Goal: Task Accomplishment & Management: Use online tool/utility

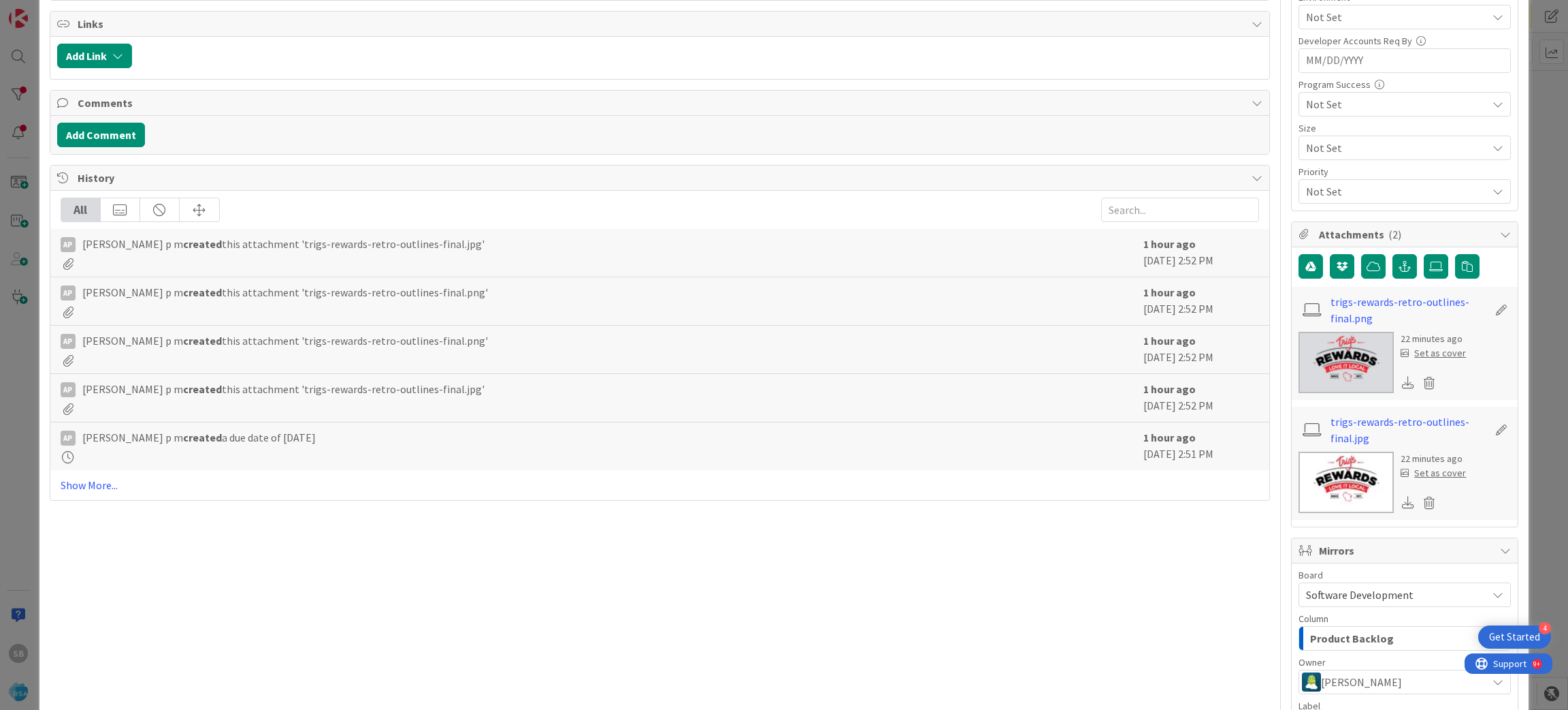
scroll to position [1006, 0]
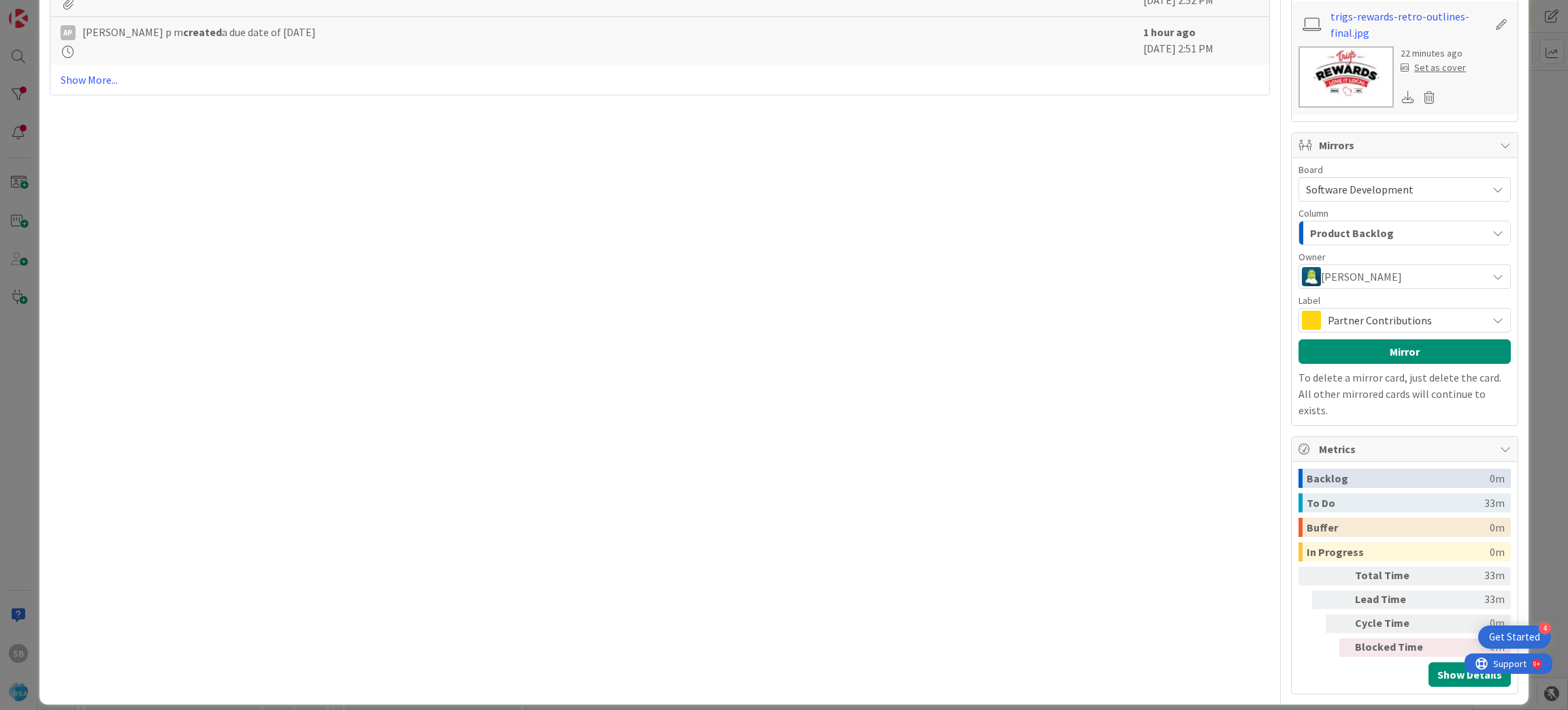
click at [1361, 313] on span "Partner Contributions" at bounding box center [1404, 319] width 152 height 19
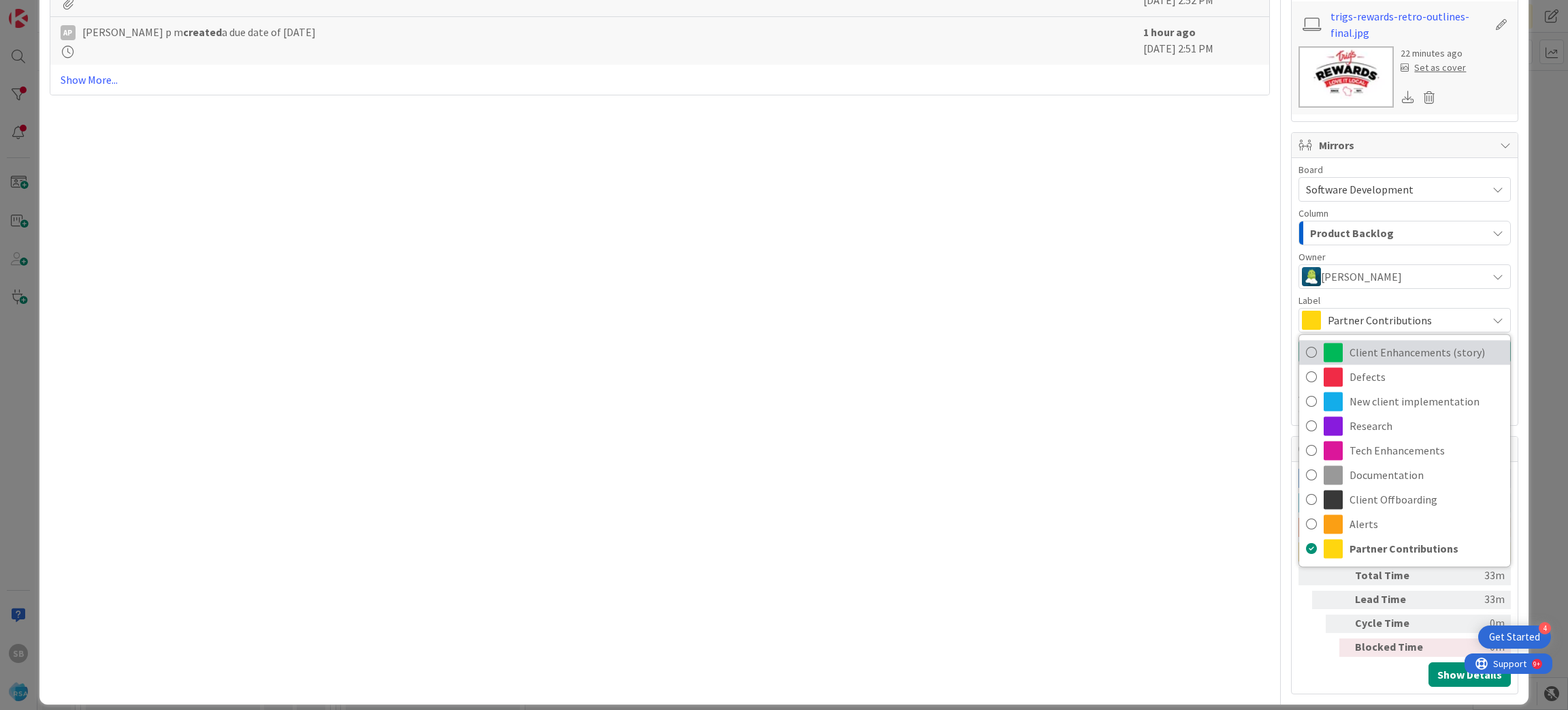
click at [1370, 350] on span "Client Enhancements (story)" at bounding box center [1427, 352] width 154 height 20
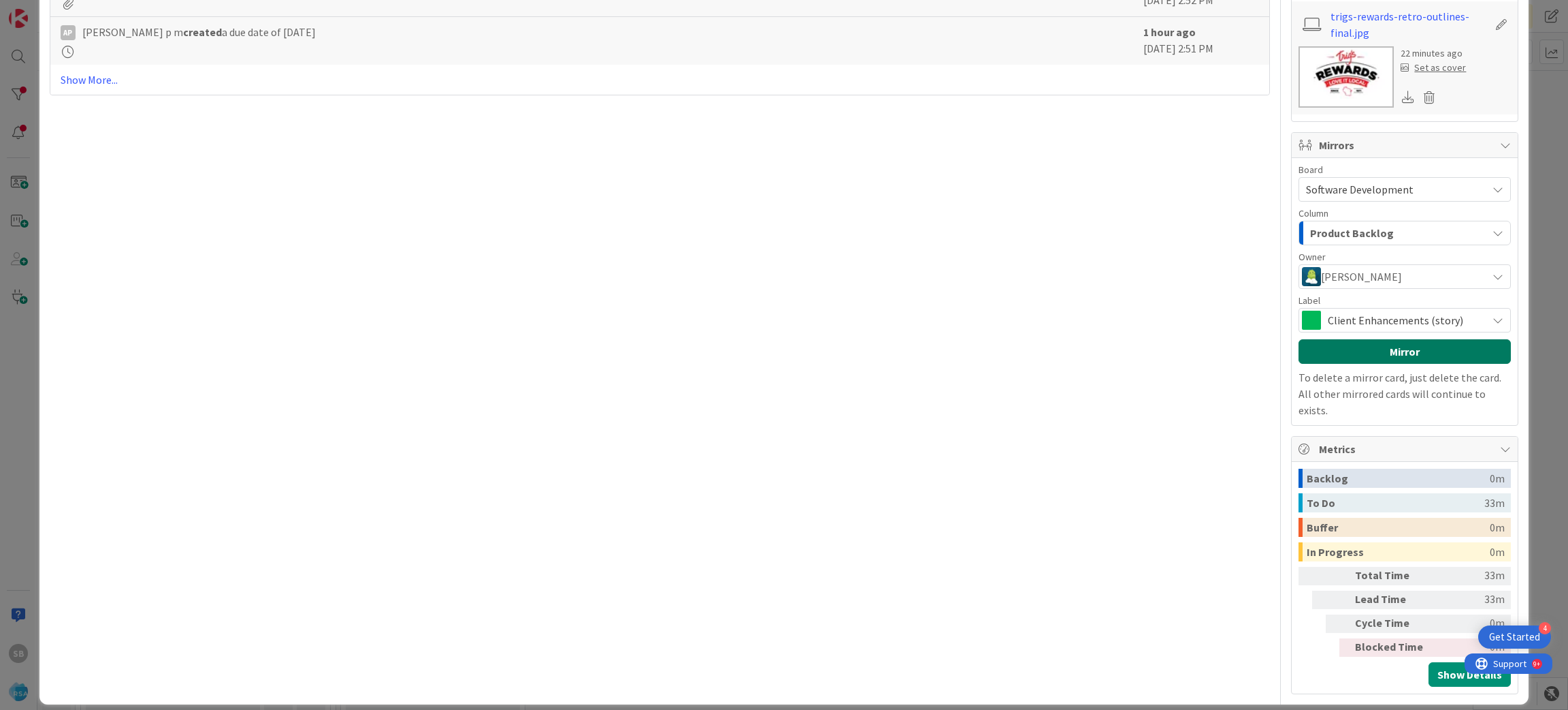
click at [1370, 353] on button "Mirror" at bounding box center [1405, 351] width 212 height 25
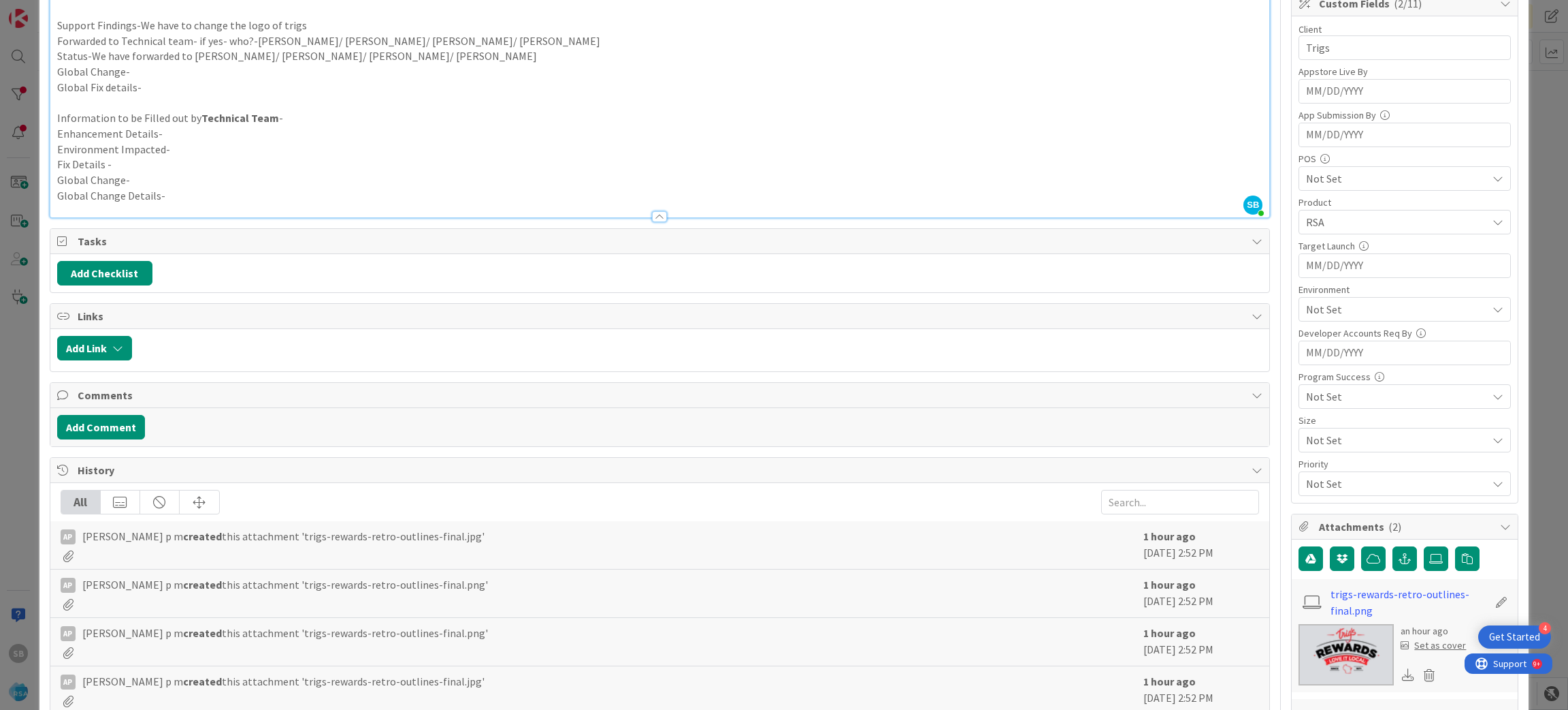
scroll to position [0, 0]
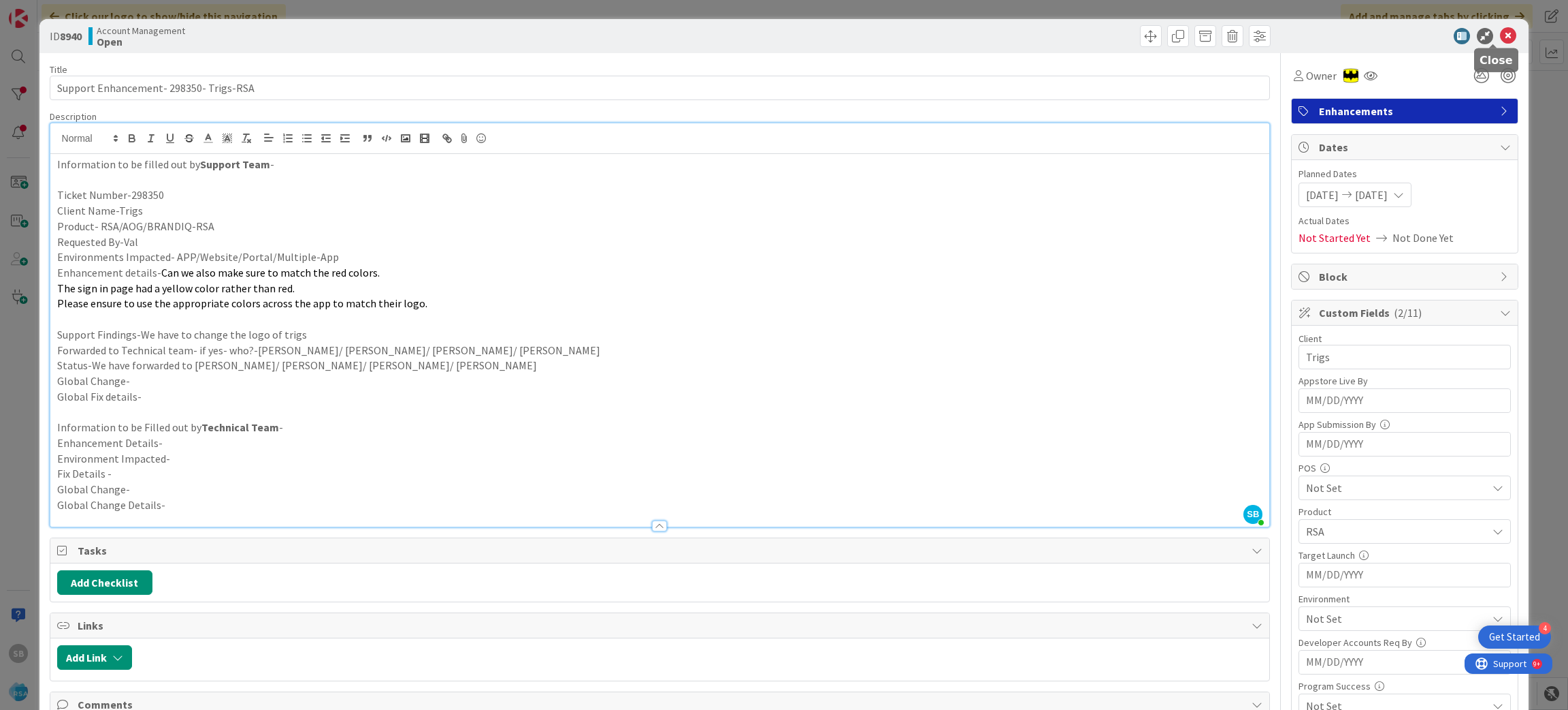
click at [1501, 32] on icon at bounding box center [1509, 36] width 17 height 17
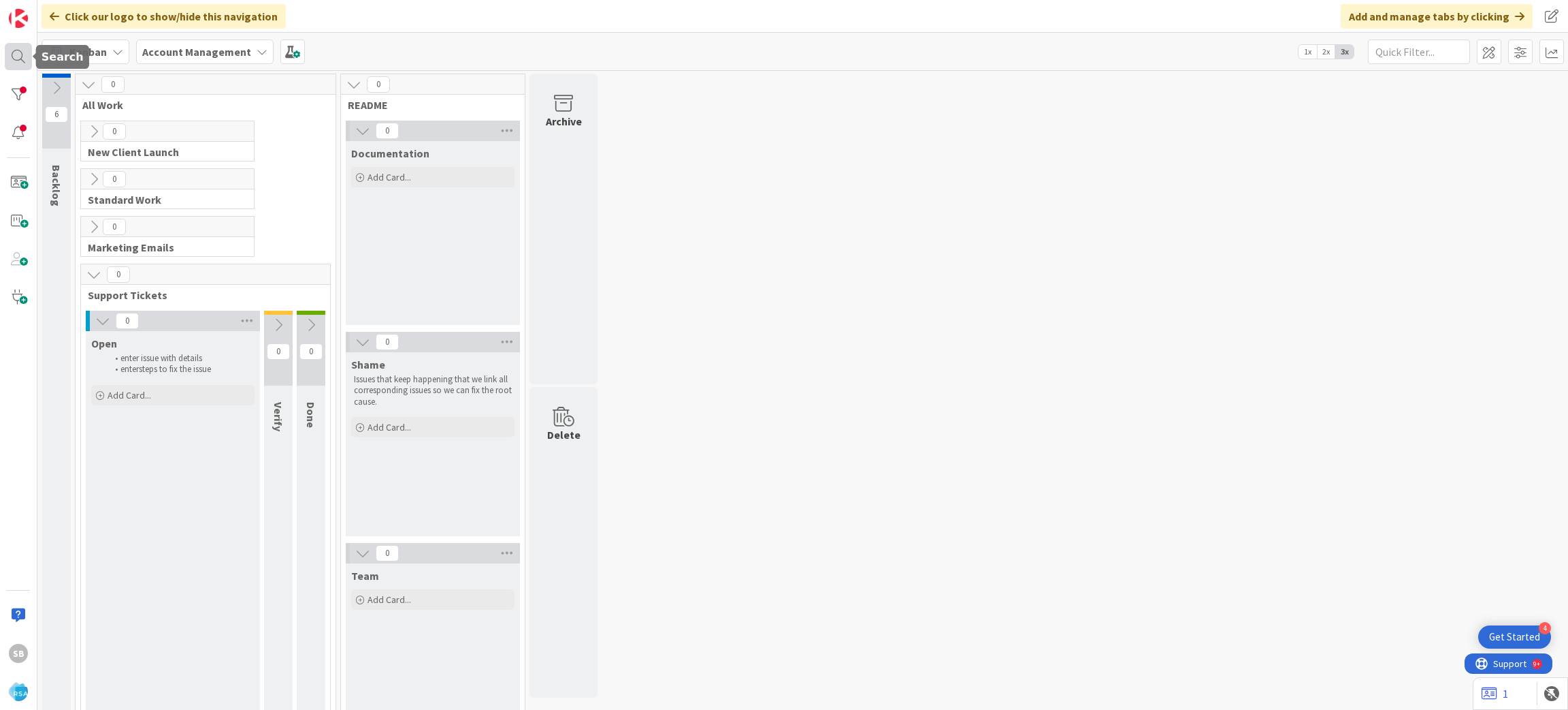
click at [18, 51] on div at bounding box center [18, 56] width 28 height 28
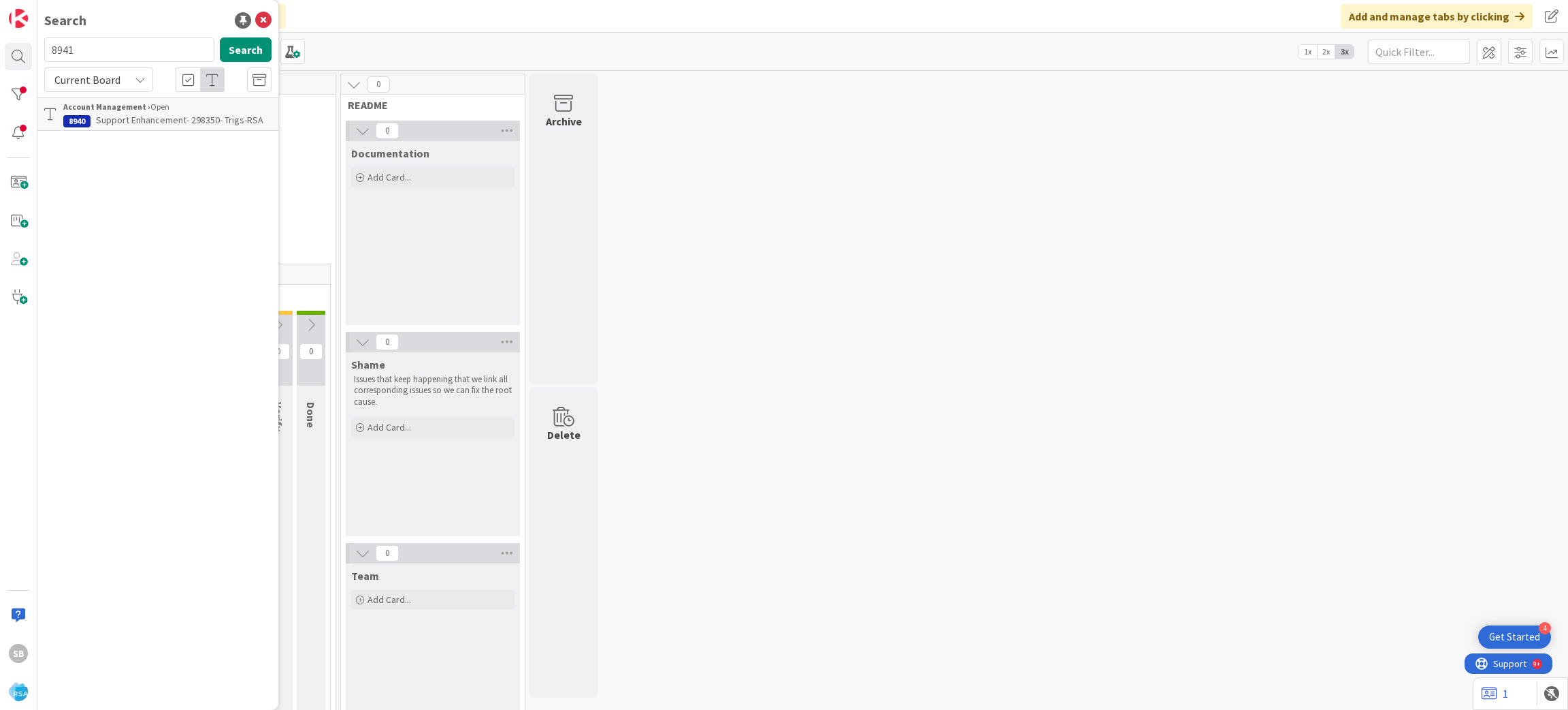
type input "8941"
click at [139, 113] on p "Support Enhancement- 287688- Trigs- RSA" at bounding box center [168, 119] width 209 height 14
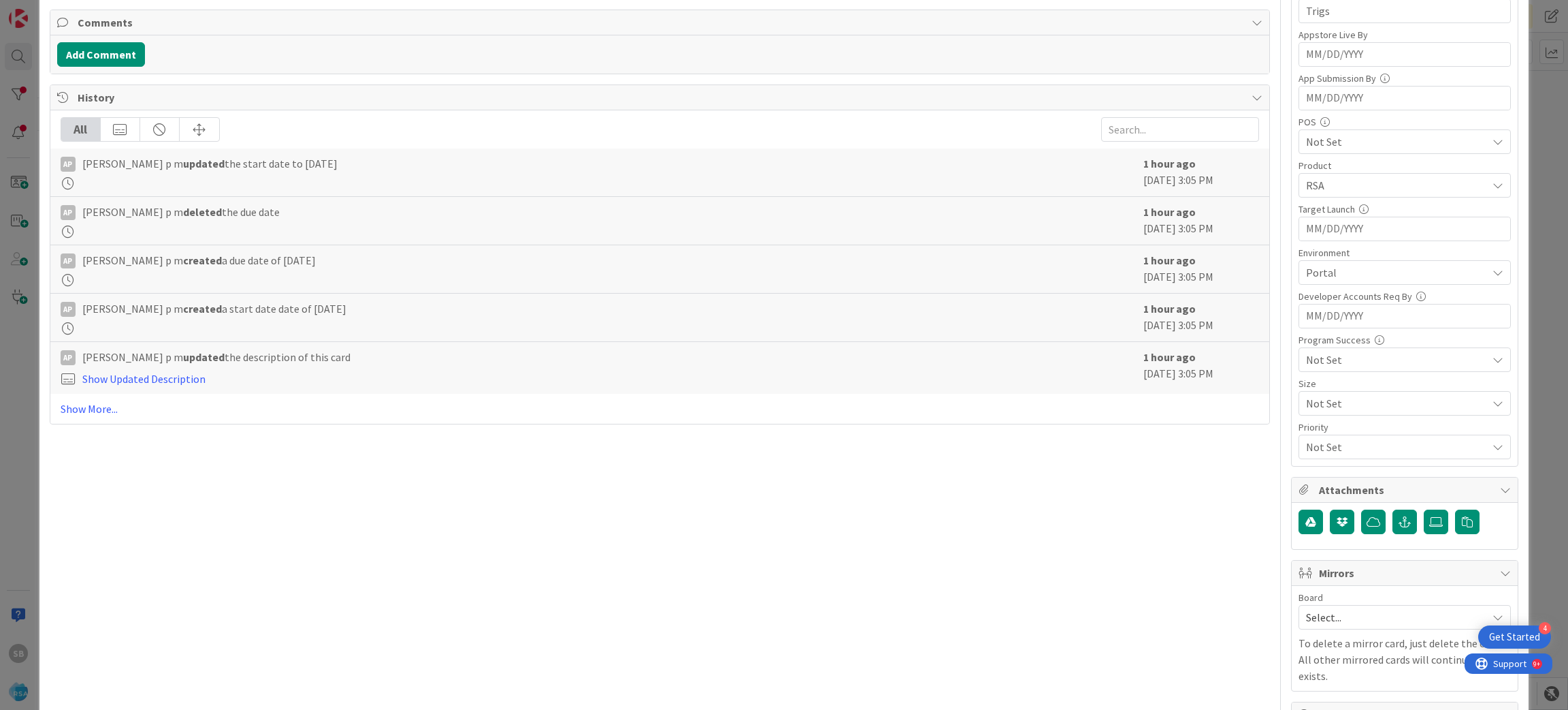
scroll to position [517, 0]
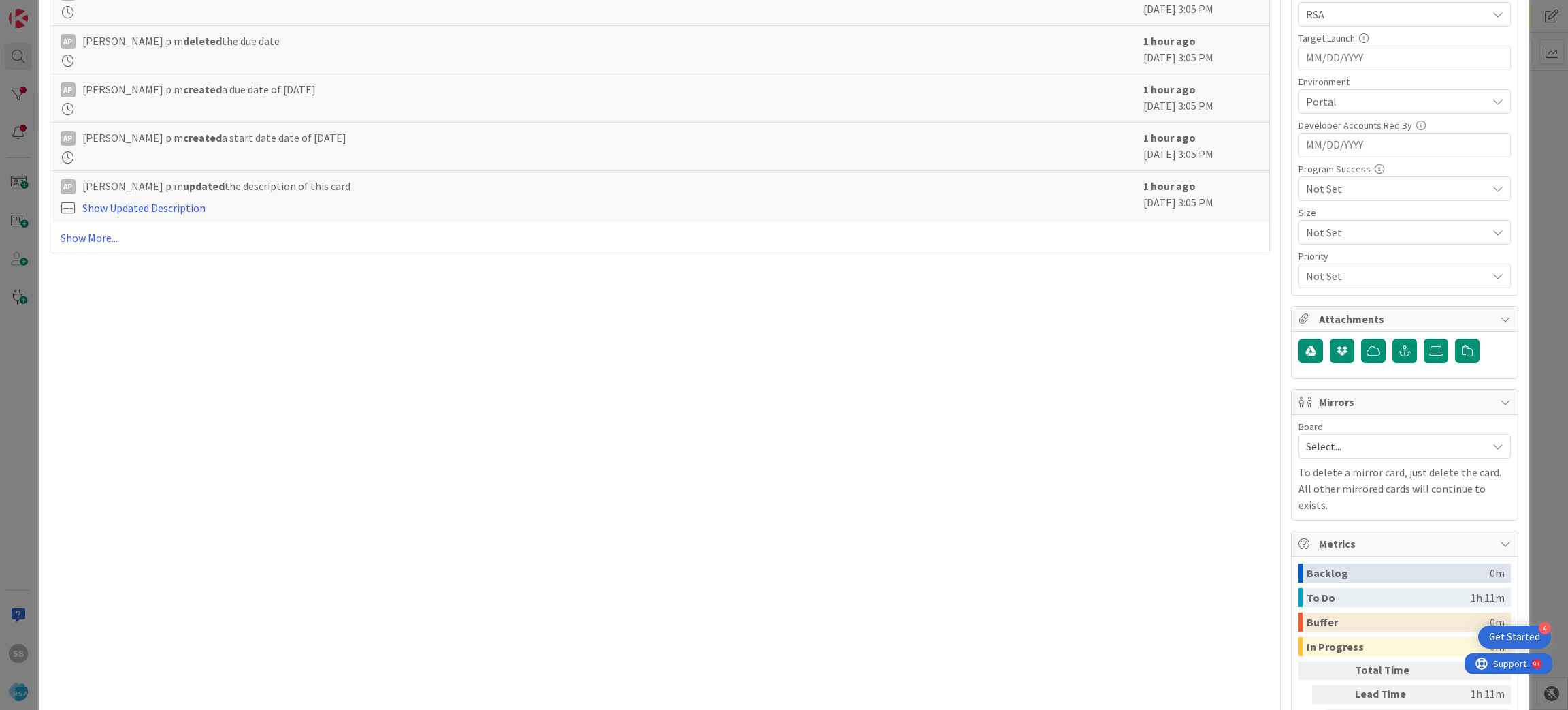
click at [1356, 444] on span "Select..." at bounding box center [1393, 446] width 174 height 19
click at [1347, 544] on span "Software Development" at bounding box center [1414, 535] width 180 height 20
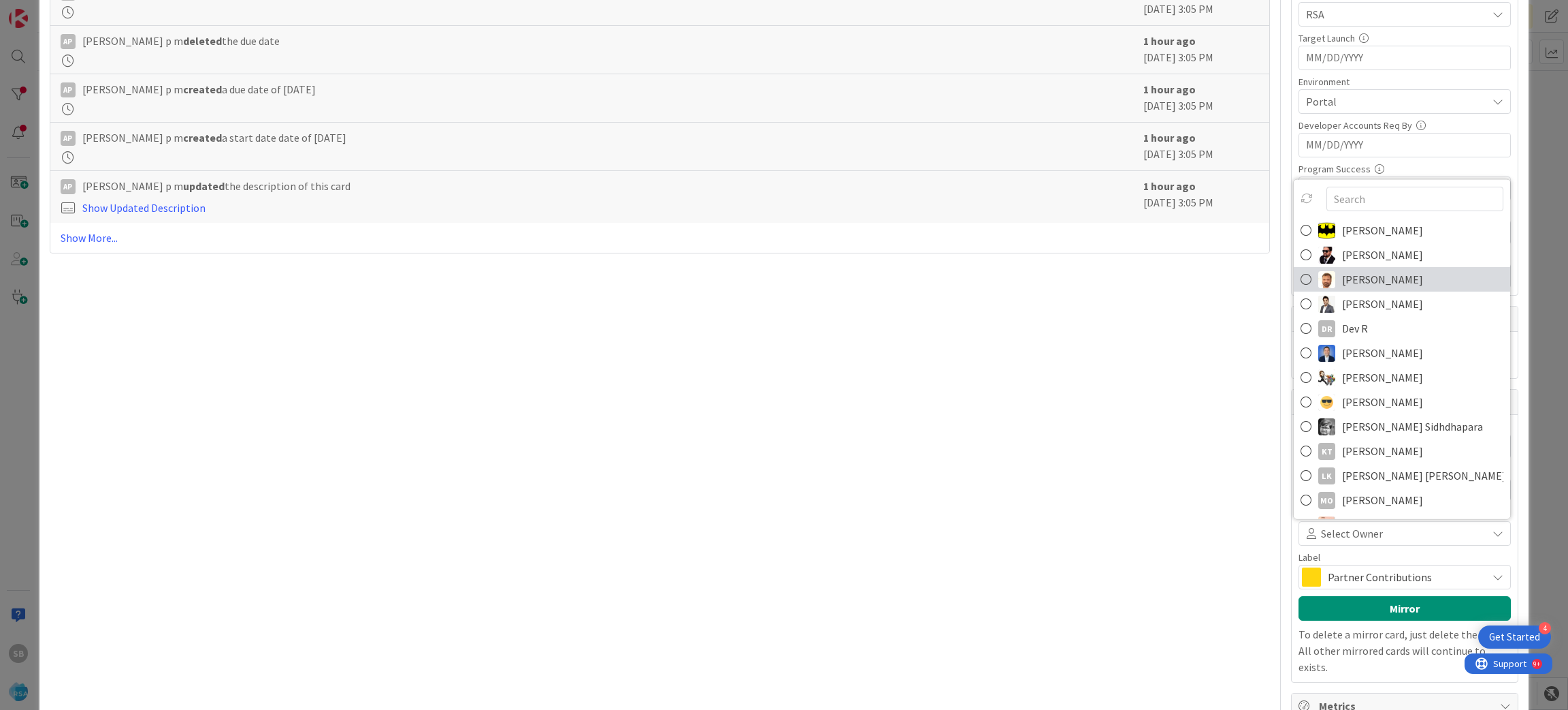
click at [1351, 276] on span "[PERSON_NAME]" at bounding box center [1383, 279] width 81 height 20
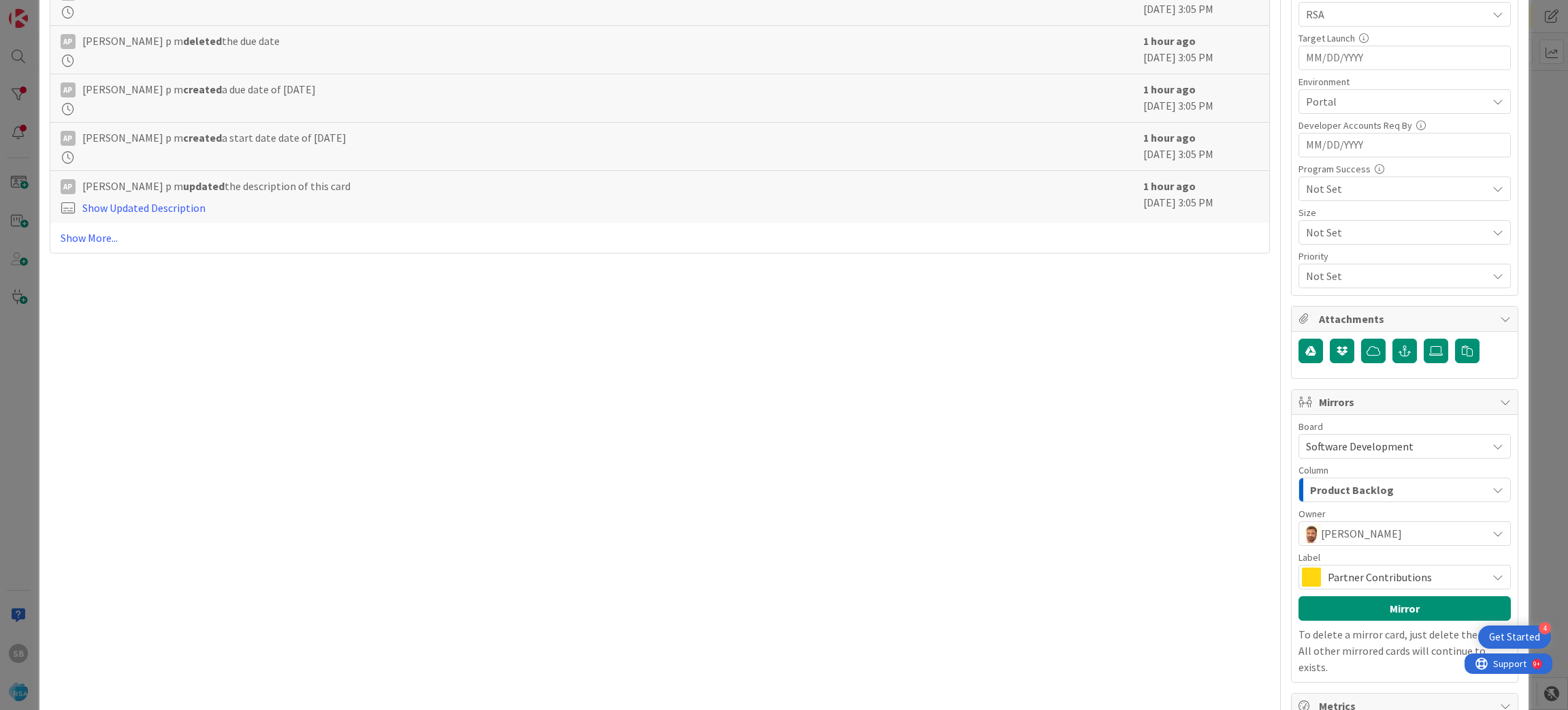
click at [1330, 578] on span "Partner Contributions" at bounding box center [1404, 576] width 152 height 19
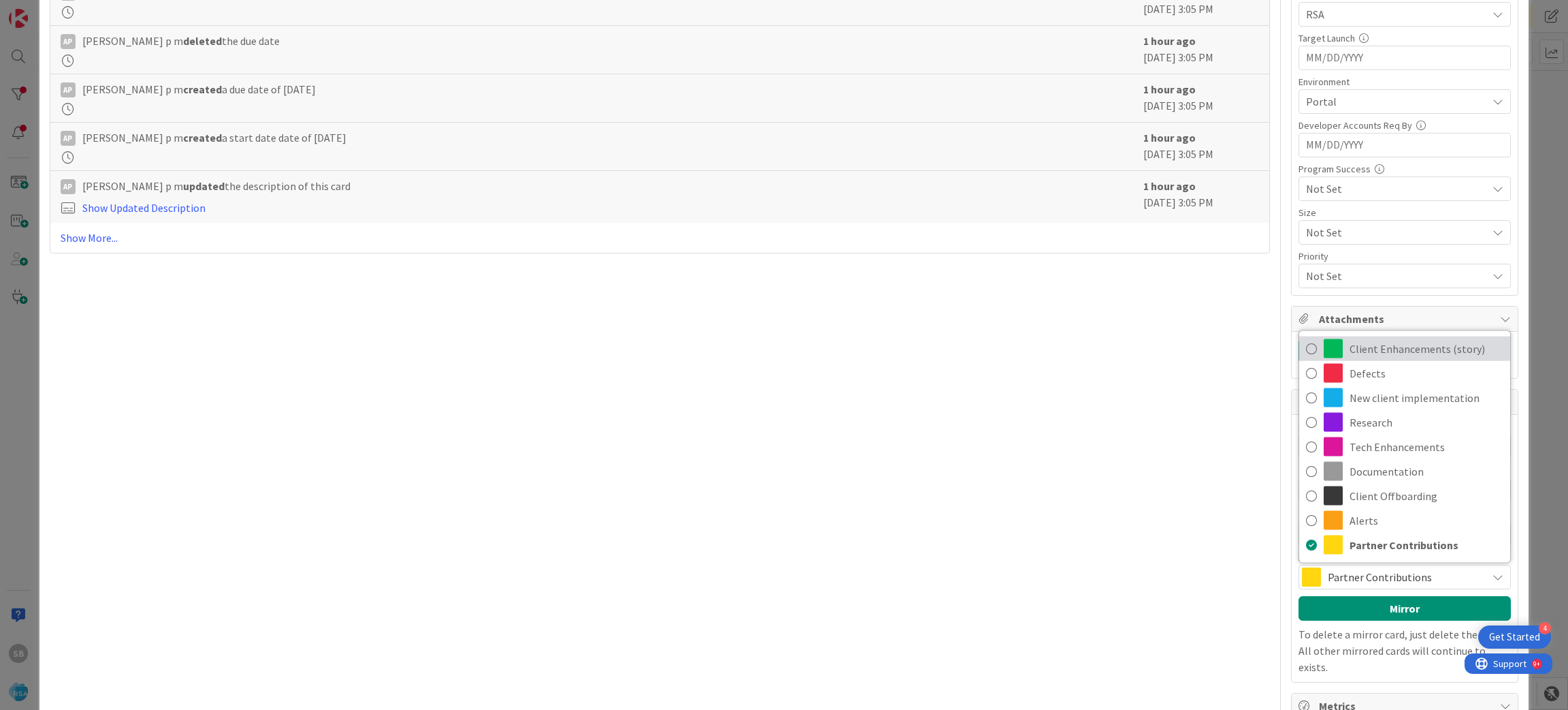
click at [1350, 342] on span "Client Enhancements (story)" at bounding box center [1427, 349] width 154 height 20
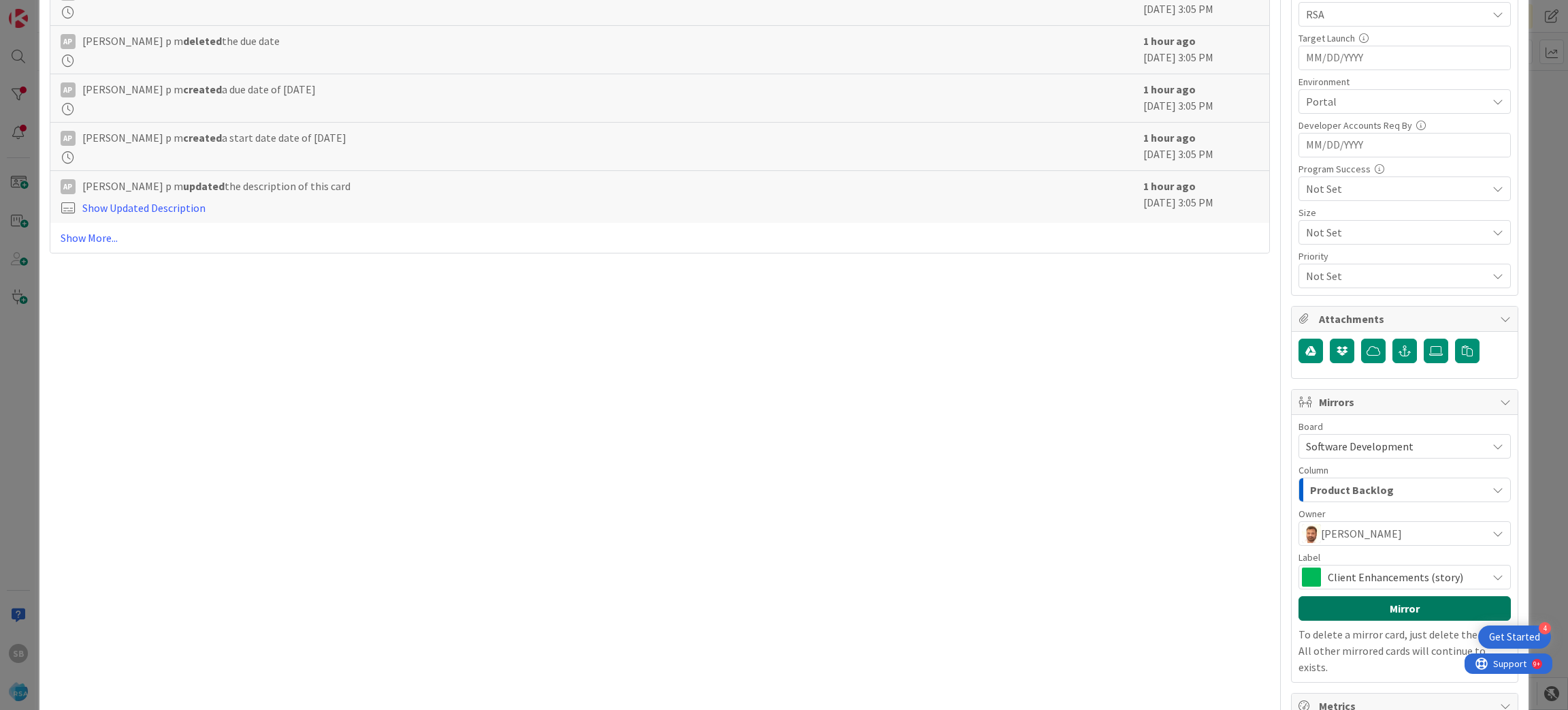
click at [1345, 615] on button "Mirror" at bounding box center [1405, 608] width 212 height 25
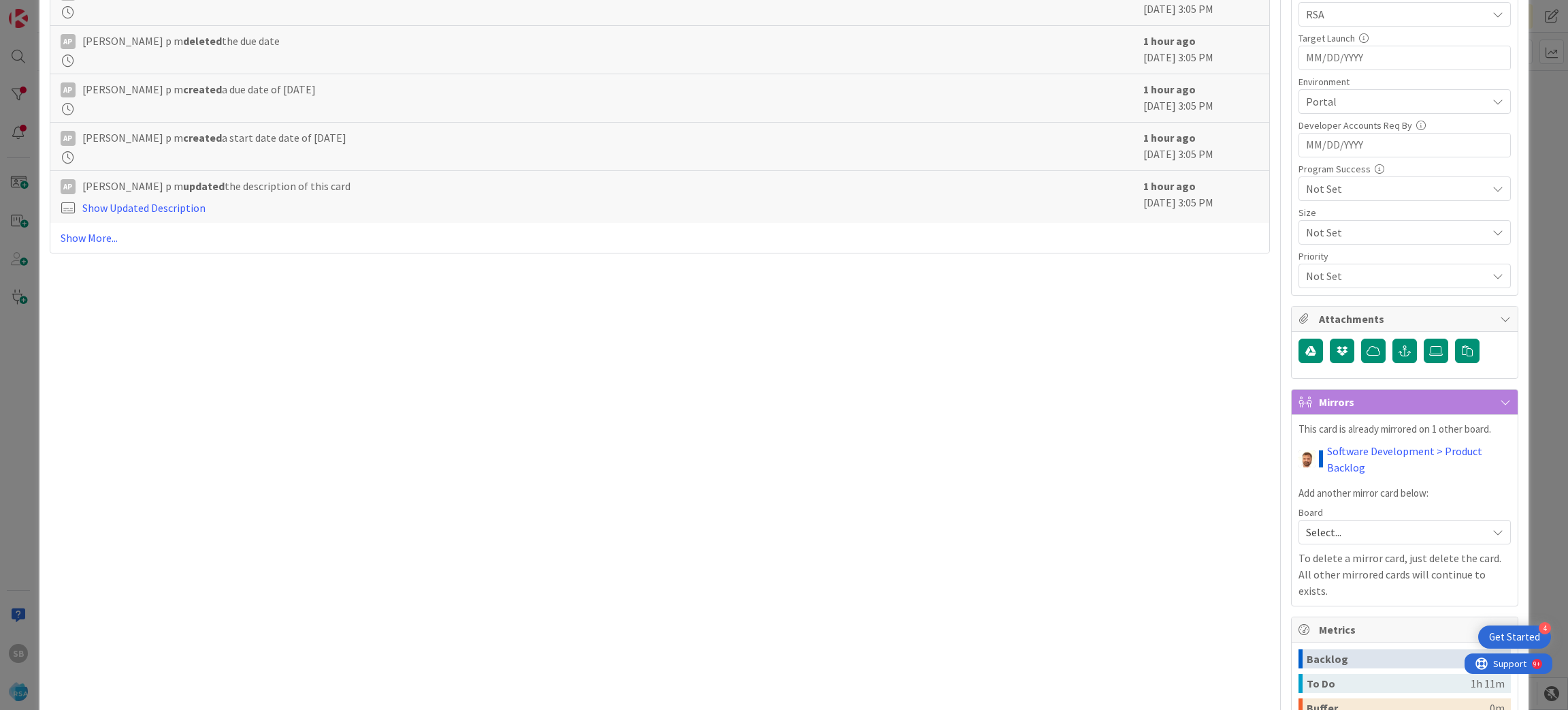
scroll to position [0, 0]
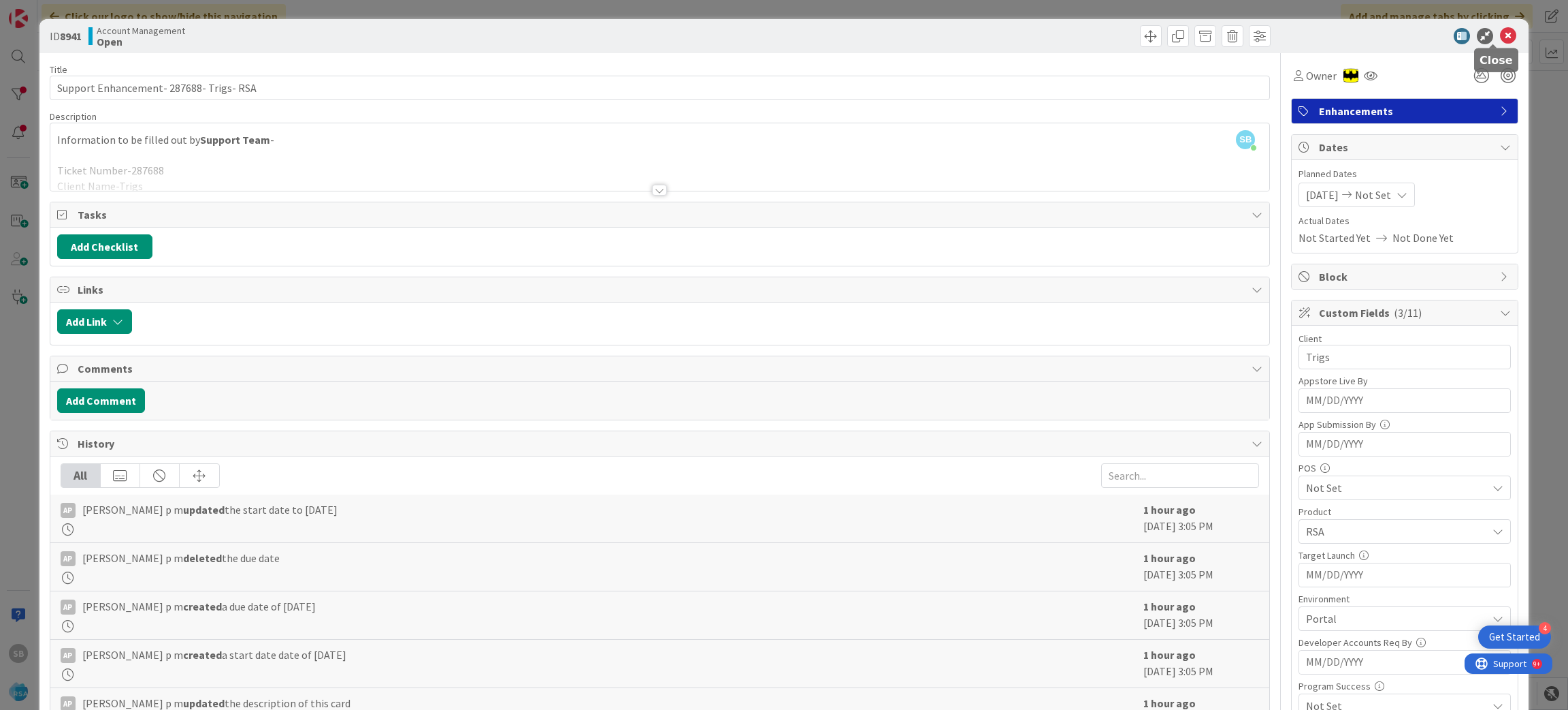
click at [1501, 32] on icon at bounding box center [1509, 36] width 17 height 17
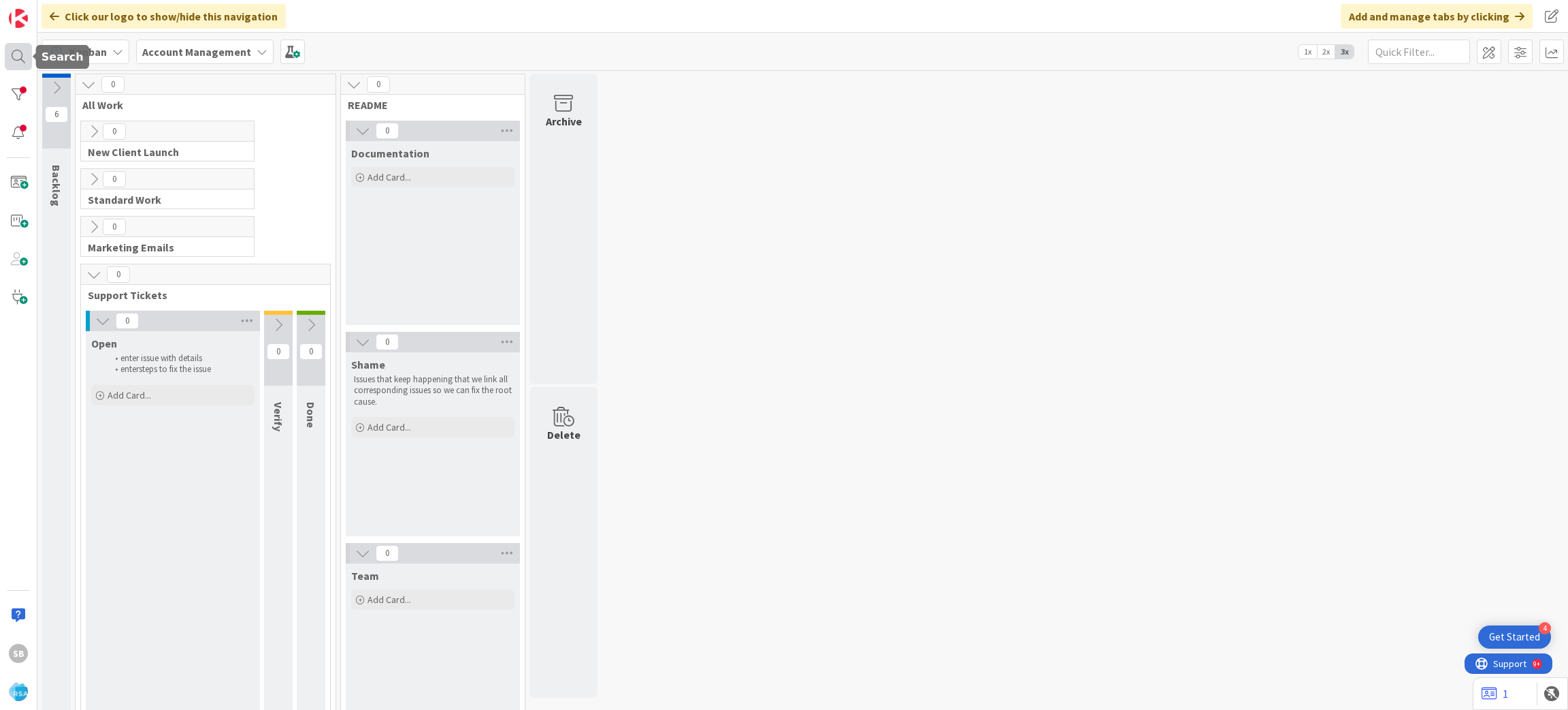
click at [10, 68] on div at bounding box center [18, 56] width 28 height 28
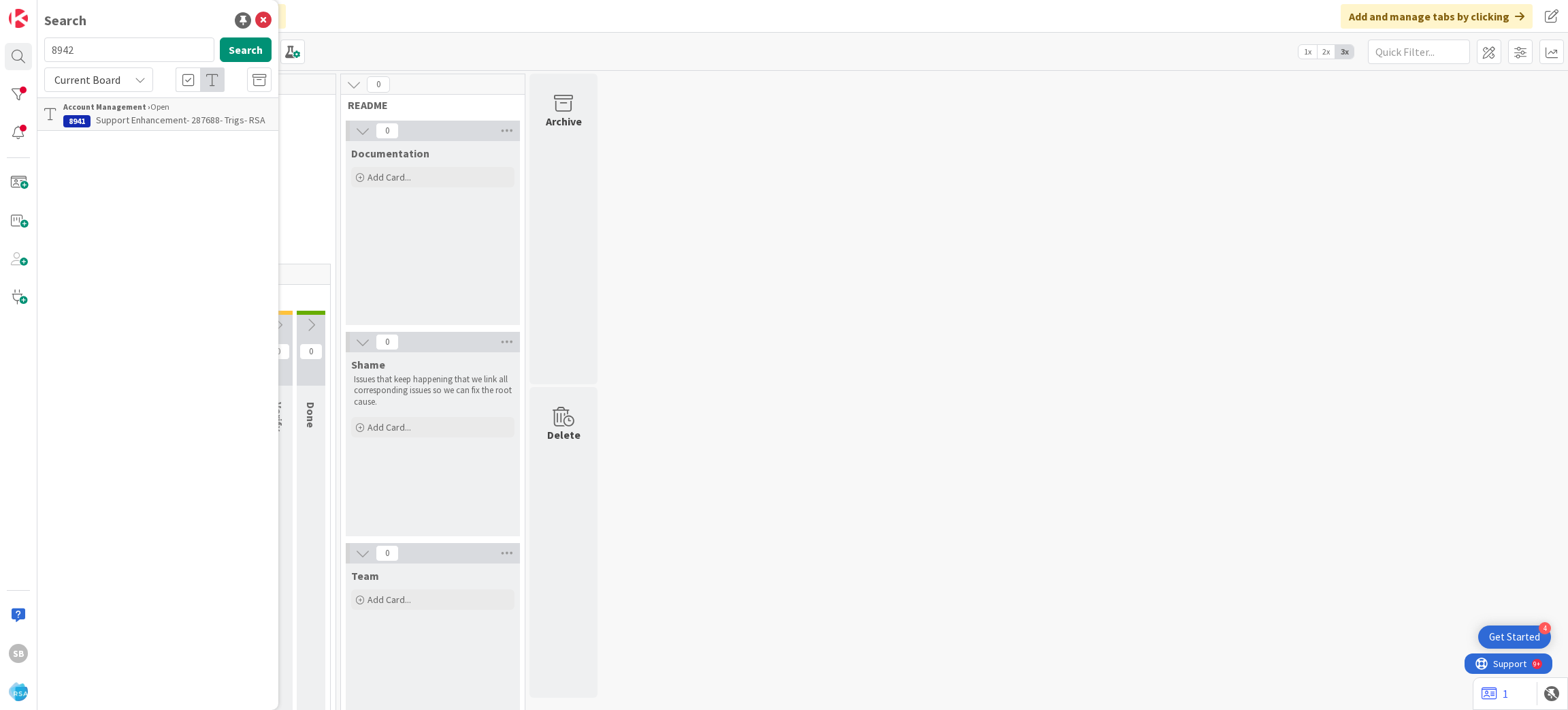
type input "8942"
click at [173, 137] on p "Support Maintenance - 297672- [PERSON_NAME] Marketplace-RSA" at bounding box center [168, 126] width 209 height 29
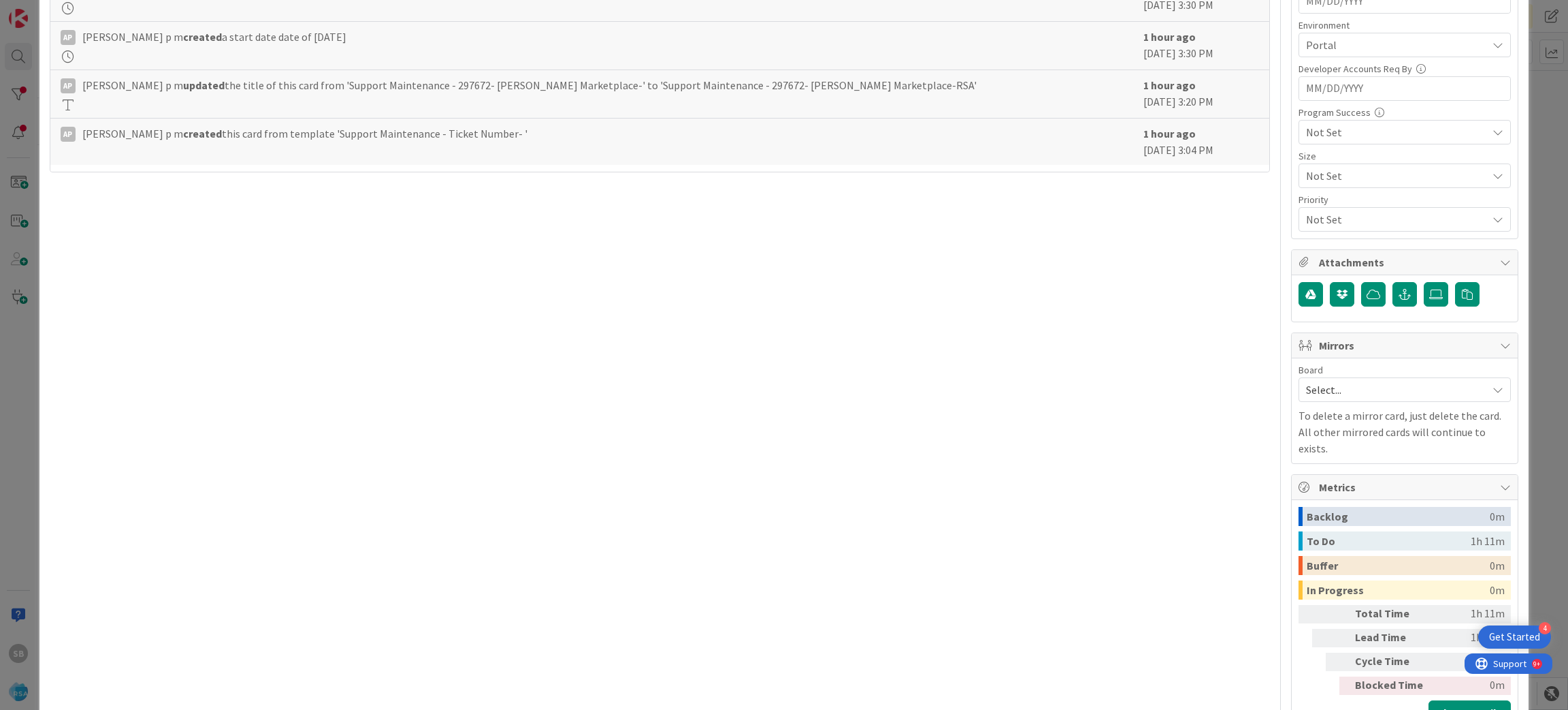
scroll to position [611, 0]
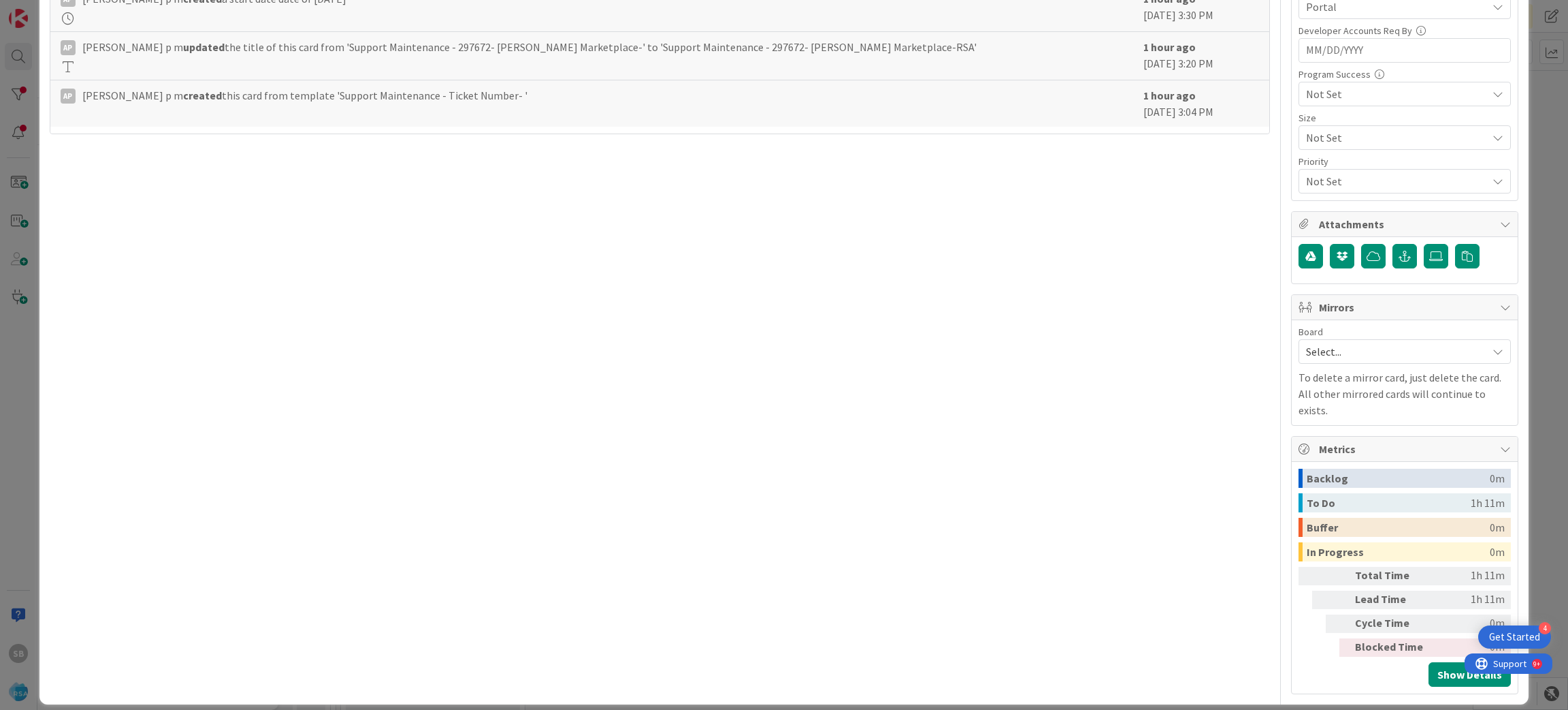
click at [1361, 355] on span "Select..." at bounding box center [1393, 351] width 174 height 19
click at [1355, 437] on span "Software Development" at bounding box center [1414, 439] width 180 height 20
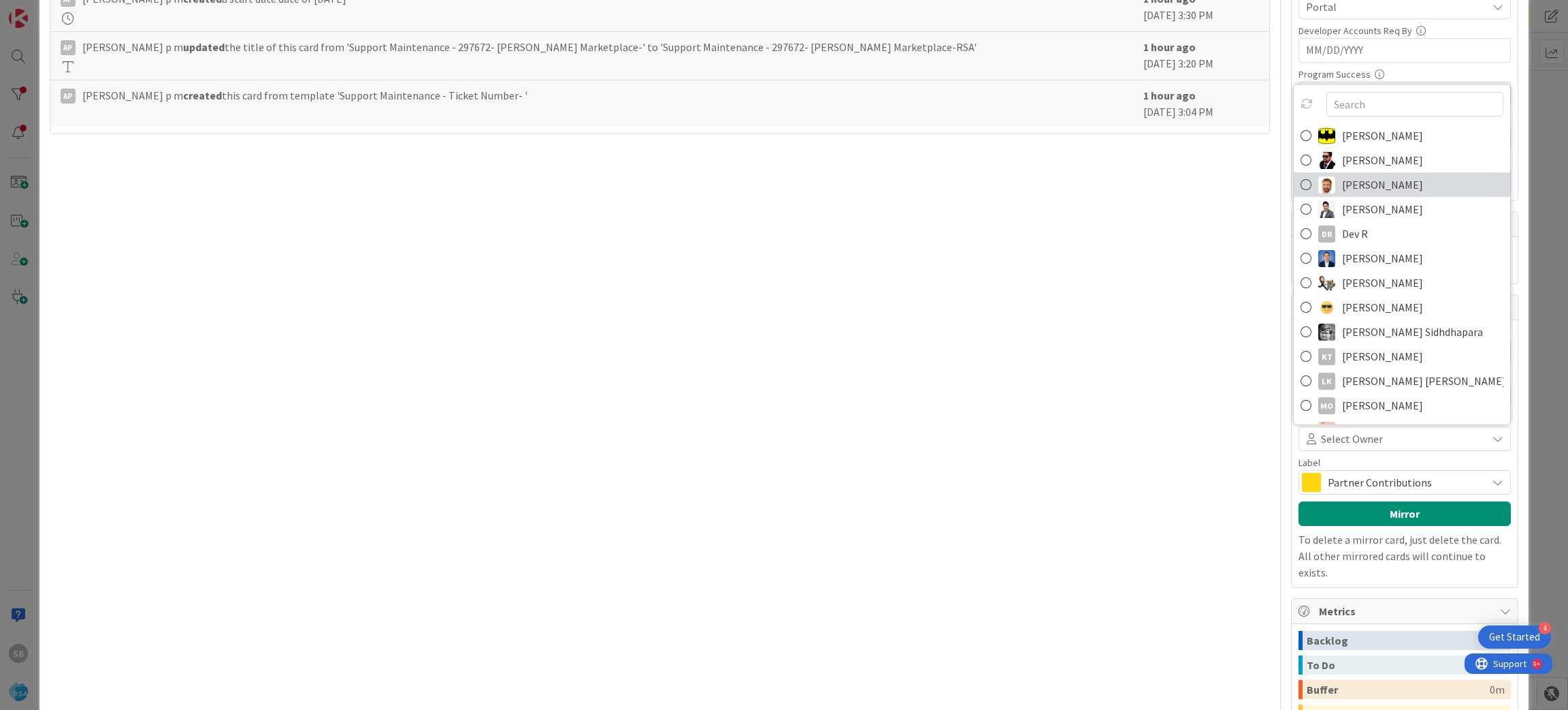
click at [1346, 181] on span "[PERSON_NAME]" at bounding box center [1383, 185] width 81 height 20
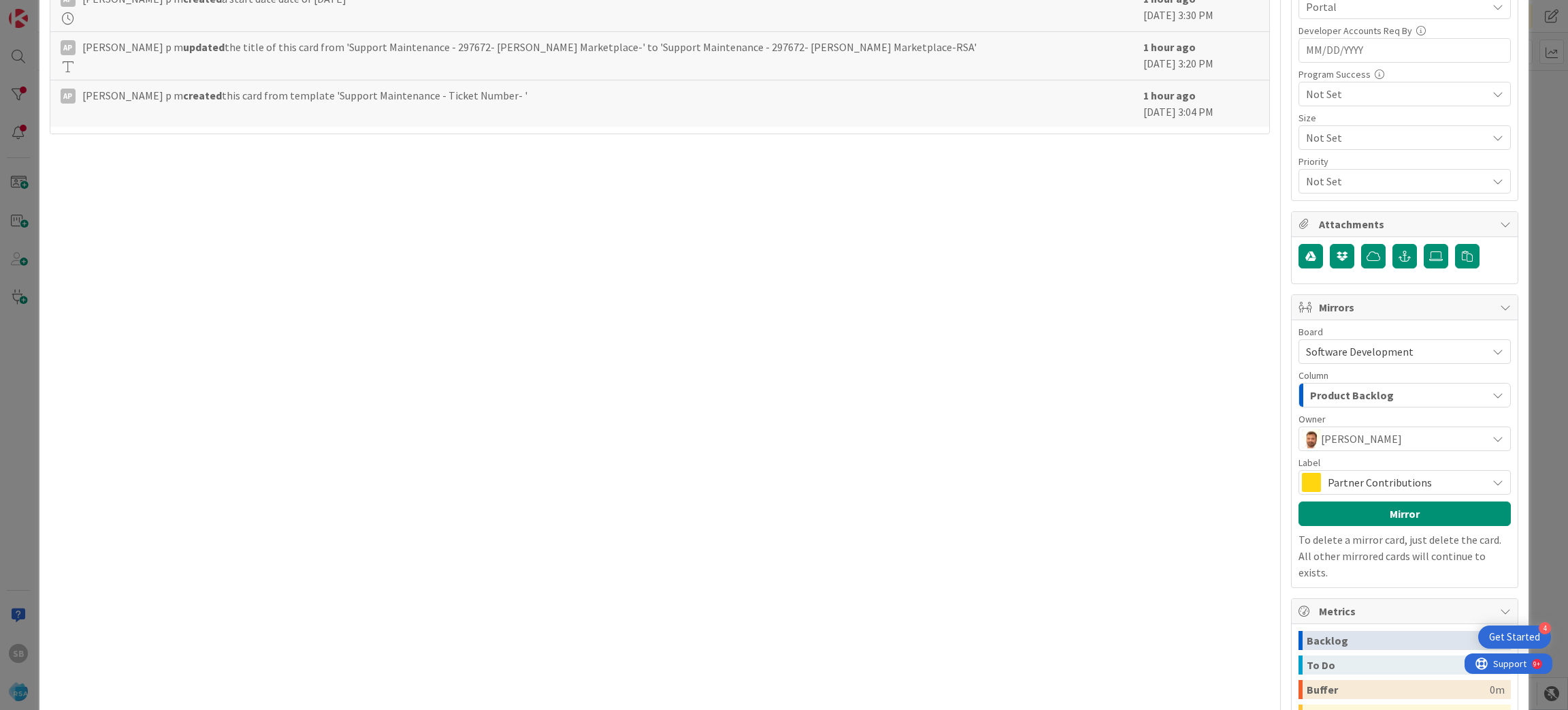
click at [1328, 476] on span "Partner Contributions" at bounding box center [1404, 482] width 152 height 19
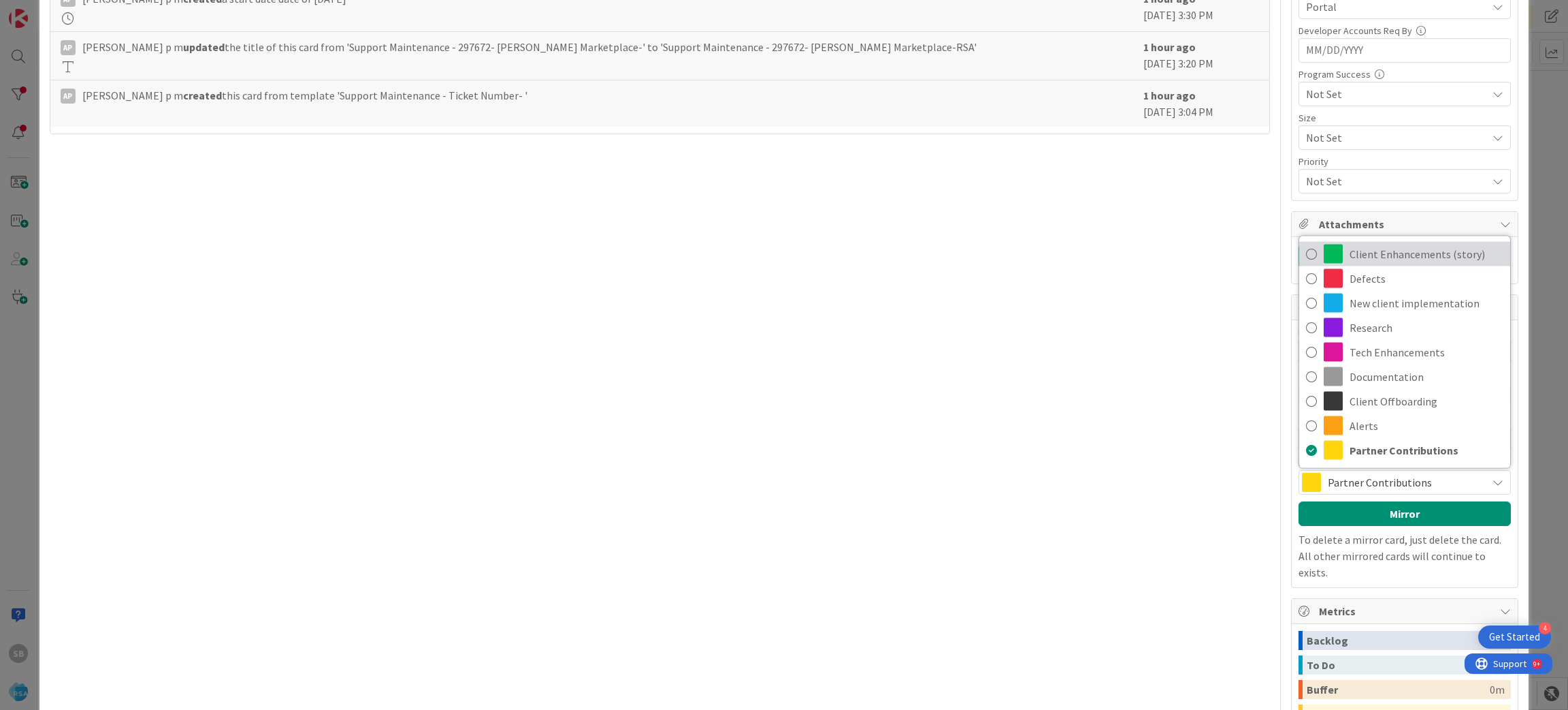
click at [1350, 253] on span "Client Enhancements (story)" at bounding box center [1427, 254] width 154 height 20
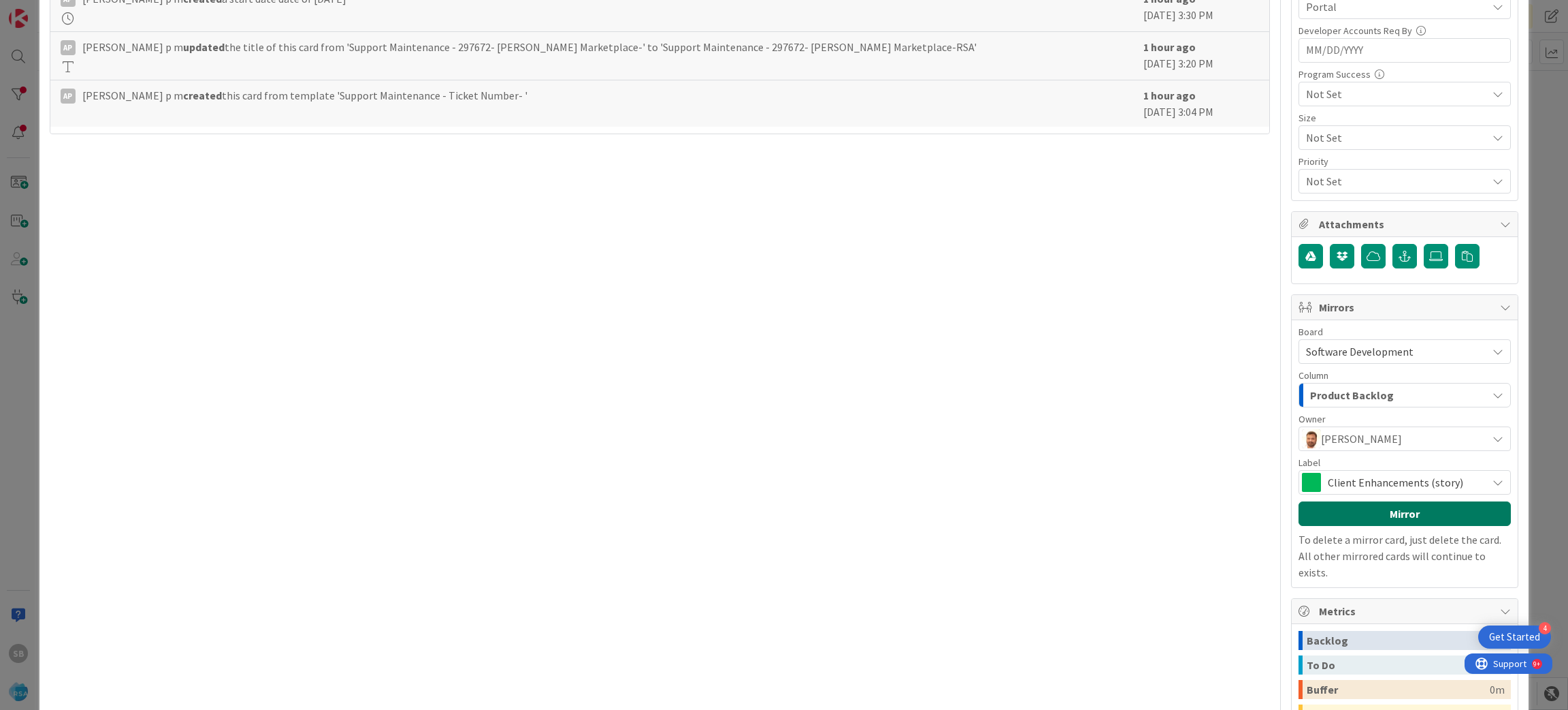
click at [1384, 518] on button "Mirror" at bounding box center [1405, 513] width 212 height 25
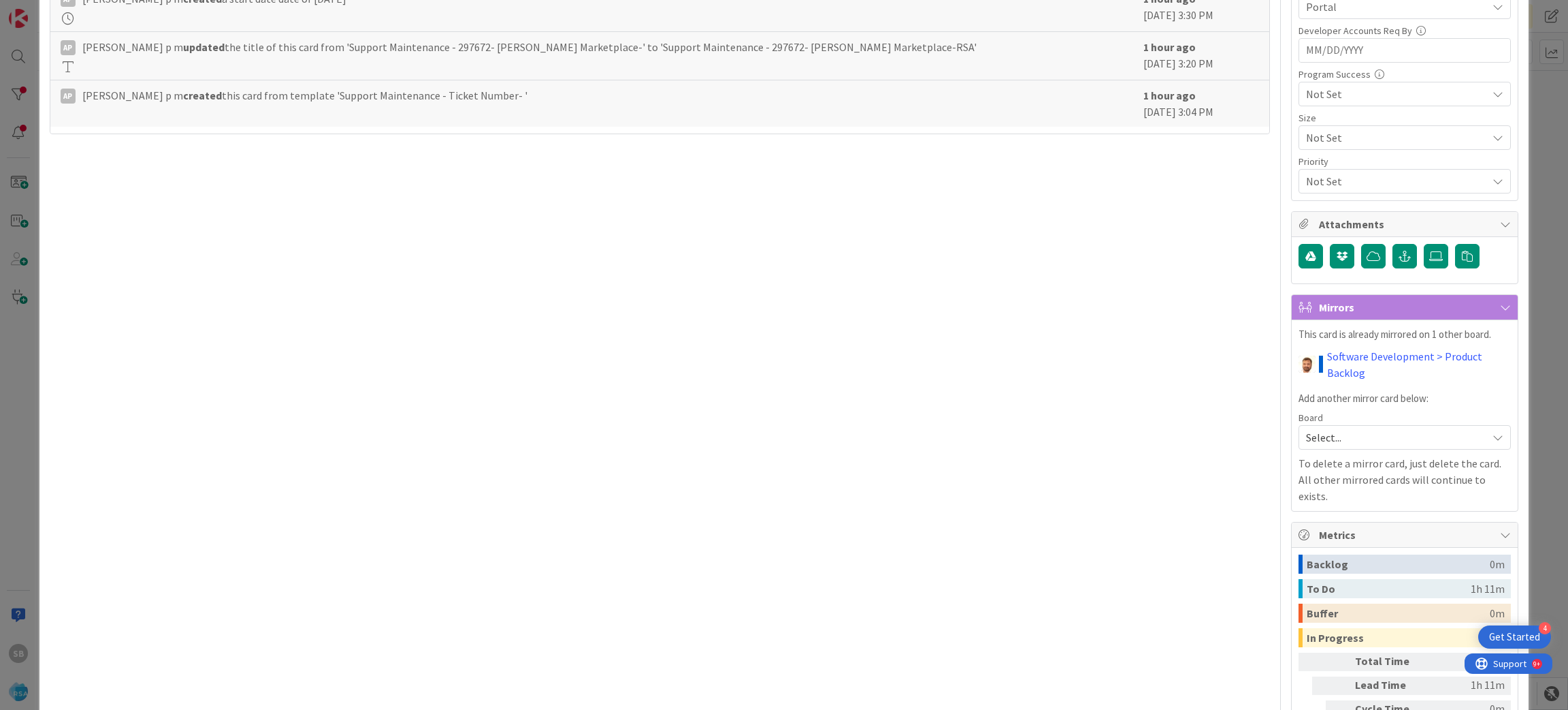
scroll to position [0, 0]
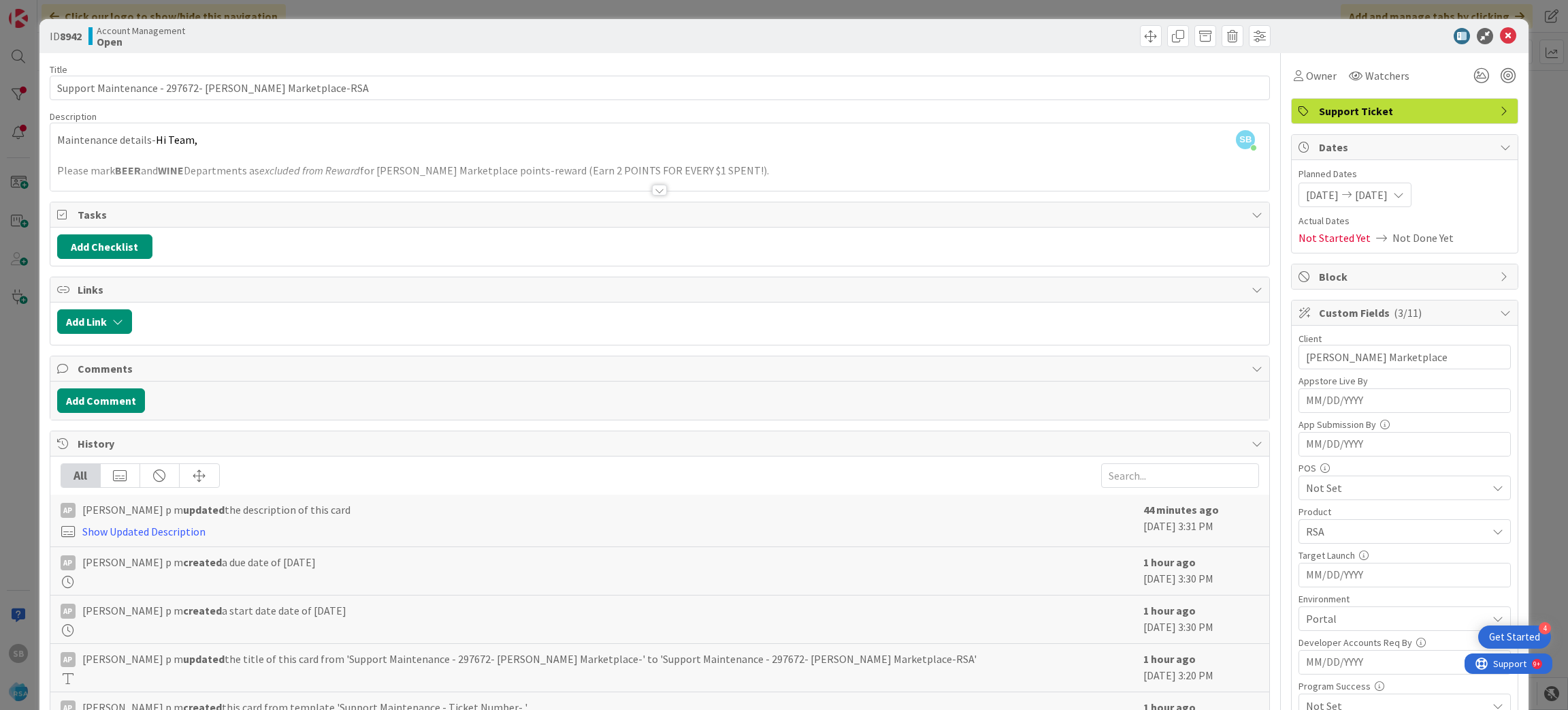
click at [1501, 38] on icon at bounding box center [1509, 36] width 17 height 17
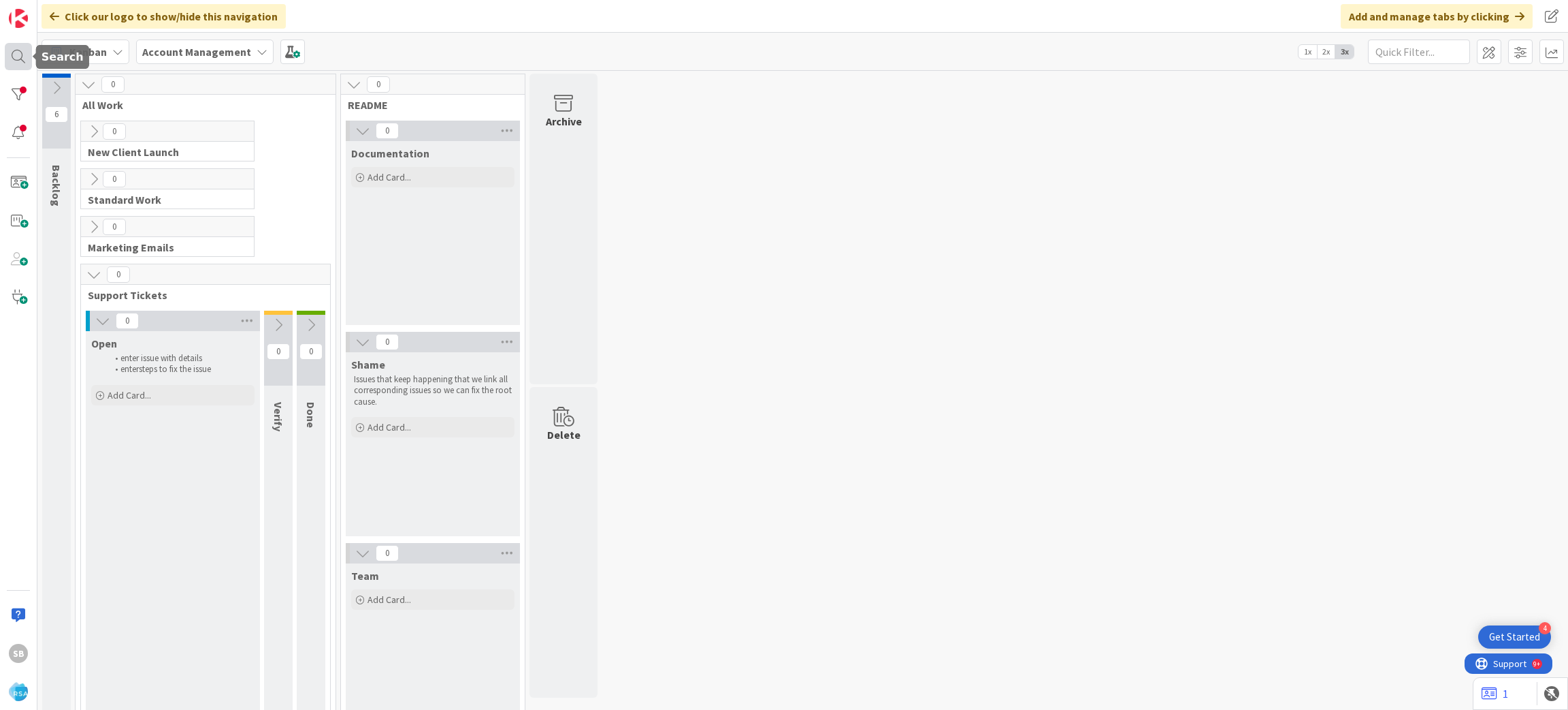
click at [17, 49] on div at bounding box center [18, 56] width 28 height 28
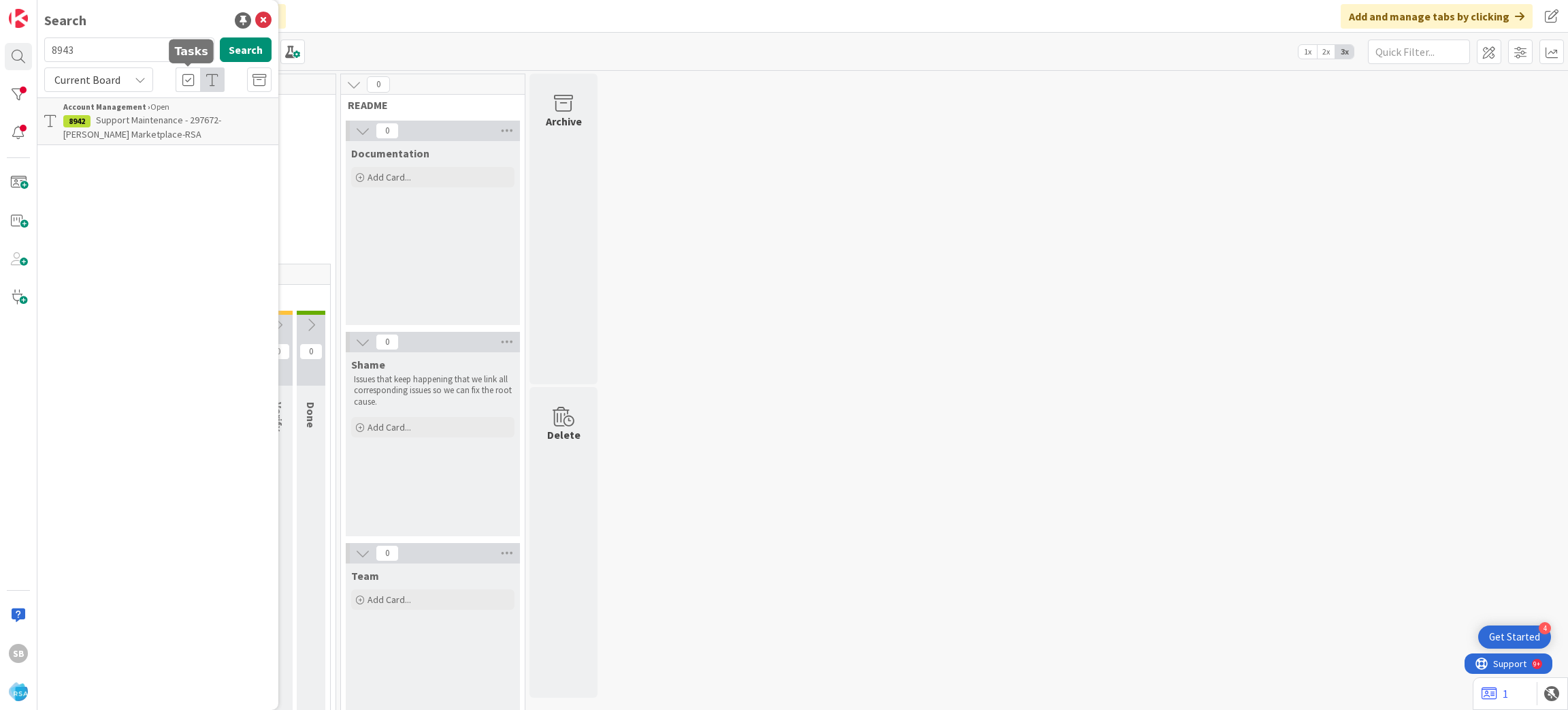
type input "8943"
click at [191, 124] on span "Support Maintenance - 297639- Corner Market-RSA" at bounding box center [158, 126] width 188 height 27
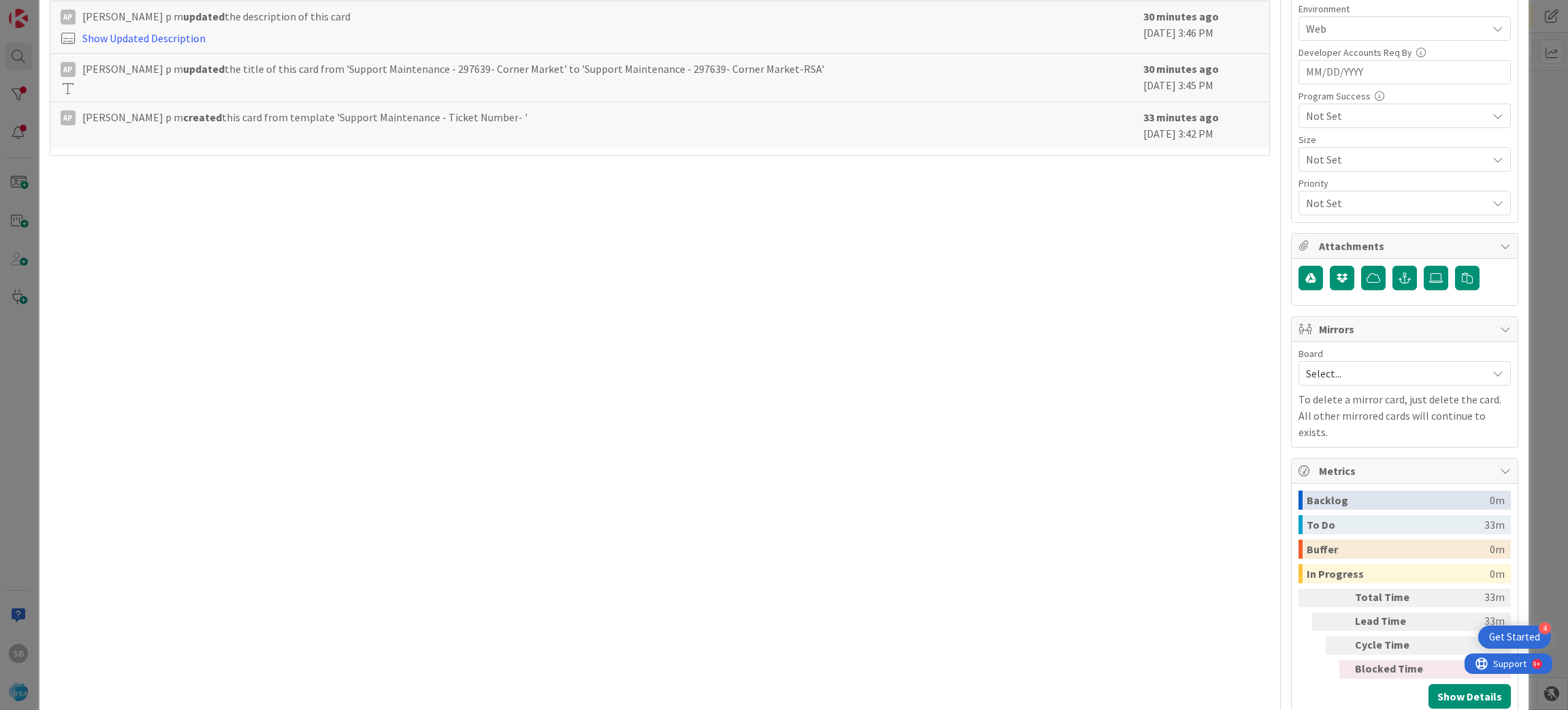
click at [1326, 396] on p "To delete a mirror card, just delete the card. All other mirrored cards will co…" at bounding box center [1405, 415] width 212 height 49
click at [1306, 381] on span "Select..." at bounding box center [1393, 373] width 174 height 19
click at [1324, 462] on span "Software Development" at bounding box center [1414, 462] width 180 height 20
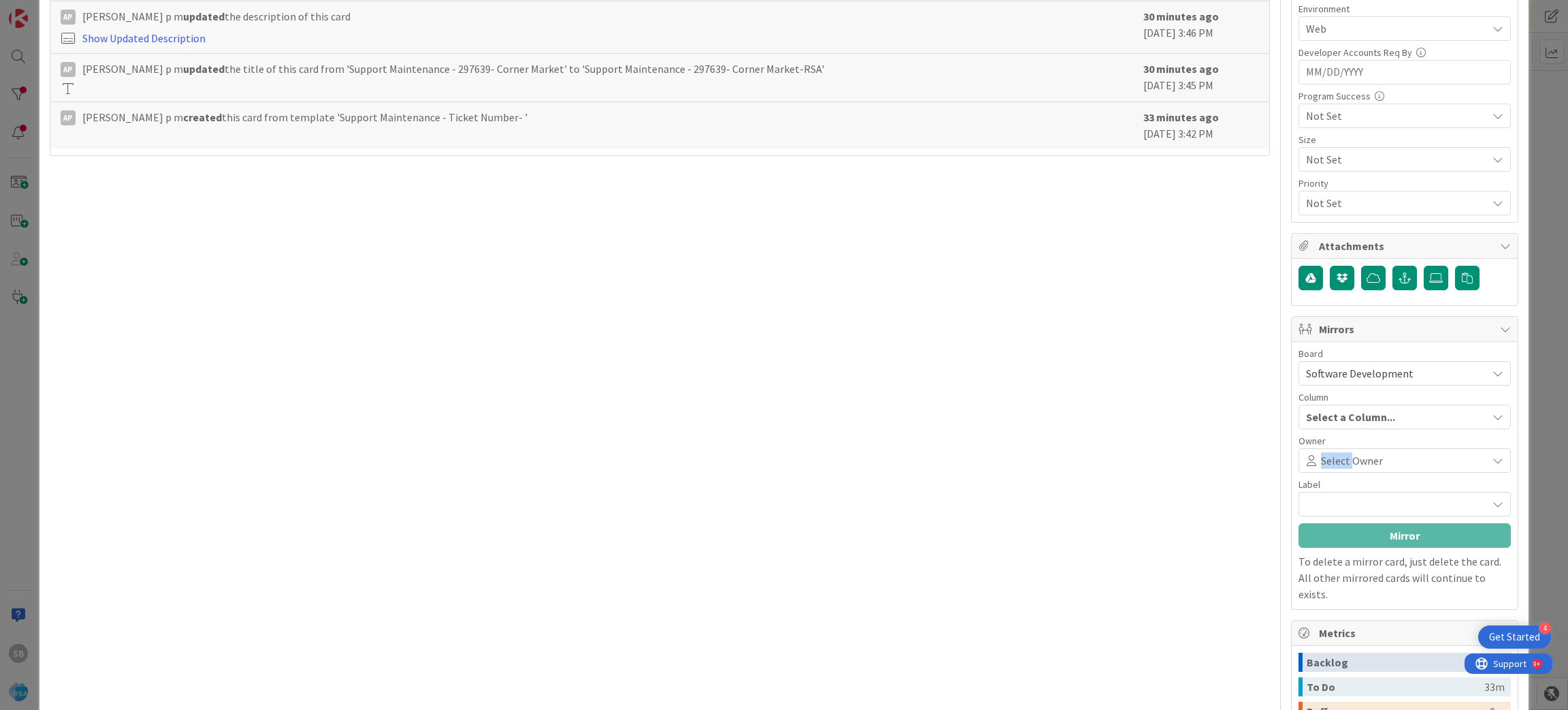
click at [1322, 462] on span "Select Owner" at bounding box center [1352, 461] width 62 height 17
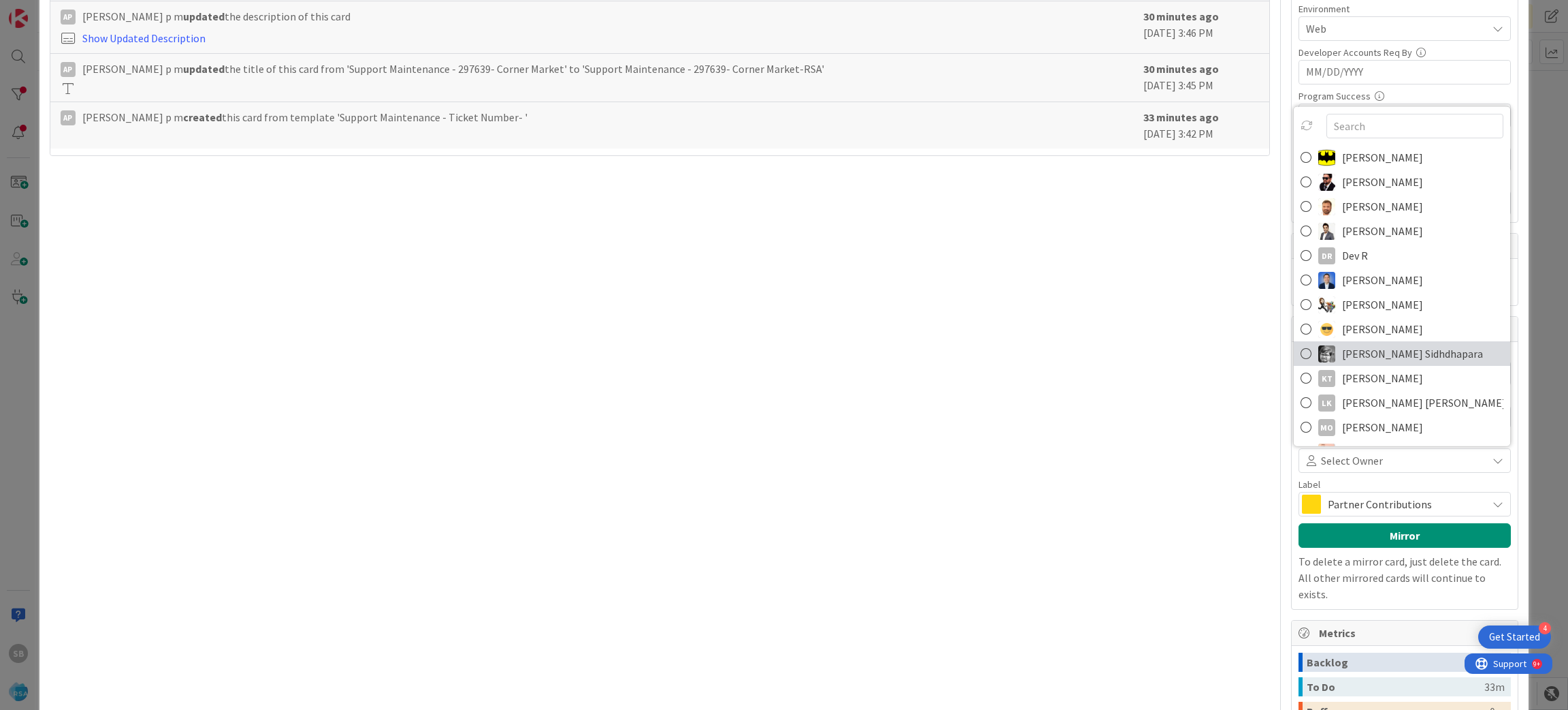
click at [1382, 349] on span "[PERSON_NAME] Sidhdhapara" at bounding box center [1413, 354] width 141 height 20
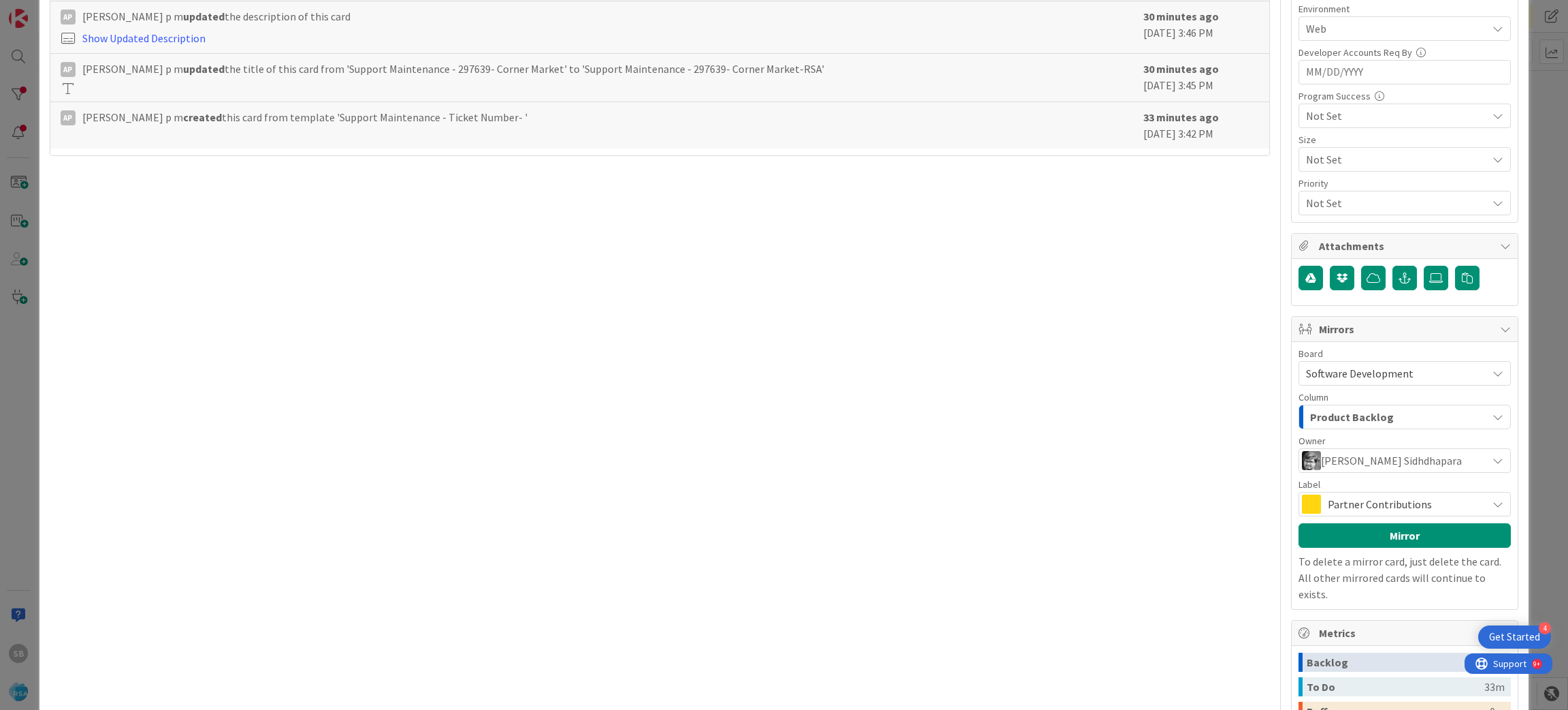
click at [1353, 497] on span "Partner Contributions" at bounding box center [1404, 503] width 152 height 19
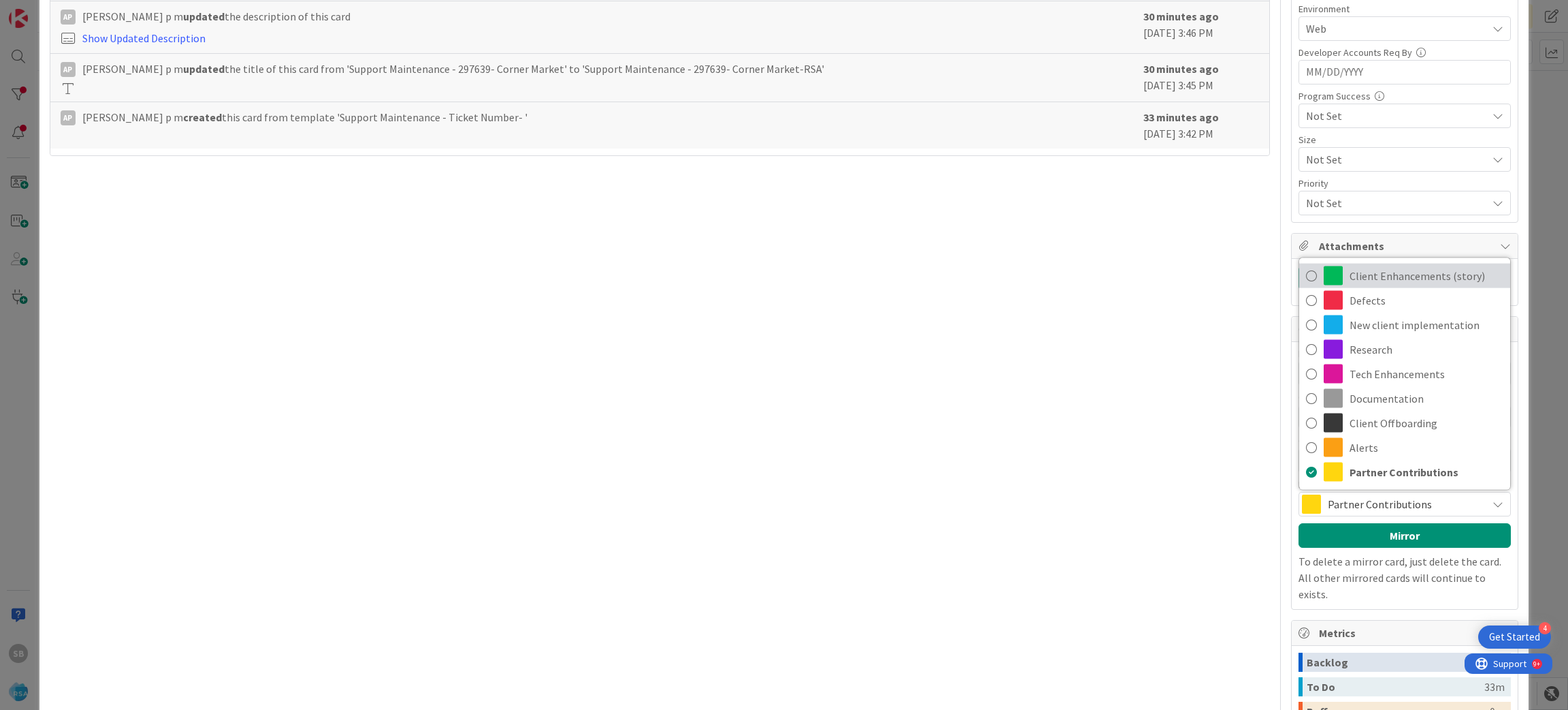
click at [1370, 286] on span "Client Enhancements (story)" at bounding box center [1427, 276] width 154 height 20
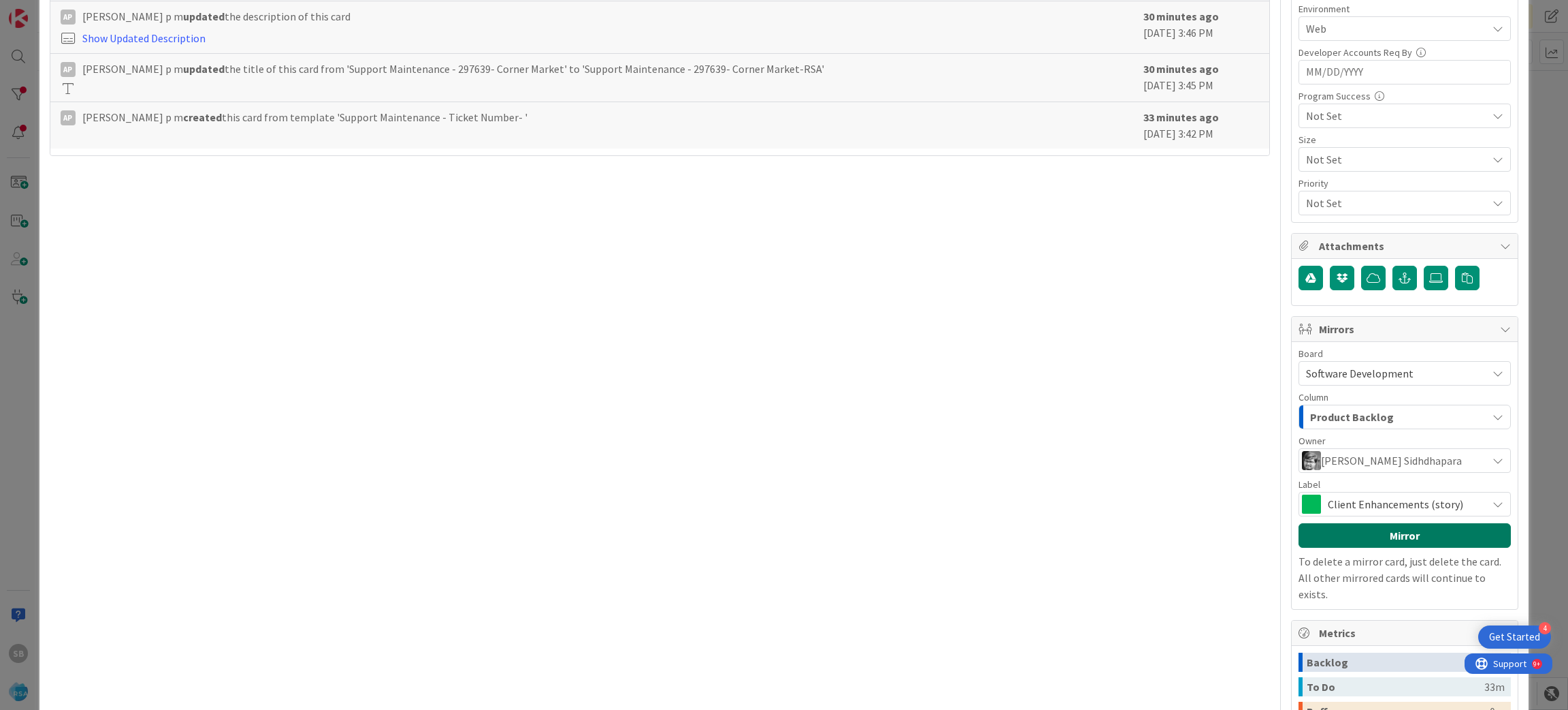
click at [1382, 536] on button "Mirror" at bounding box center [1405, 535] width 212 height 25
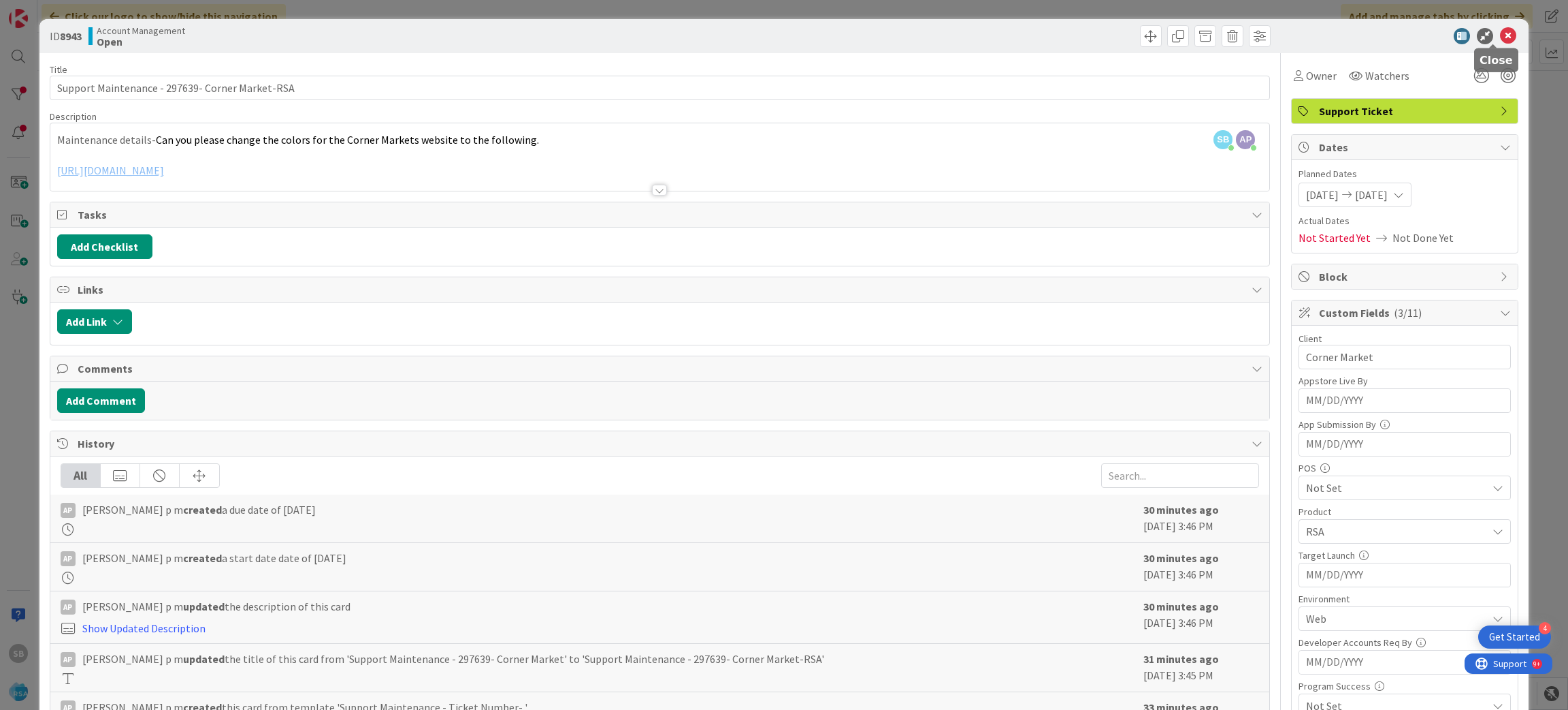
click at [1501, 31] on icon at bounding box center [1509, 36] width 17 height 17
